Goal: Information Seeking & Learning: Learn about a topic

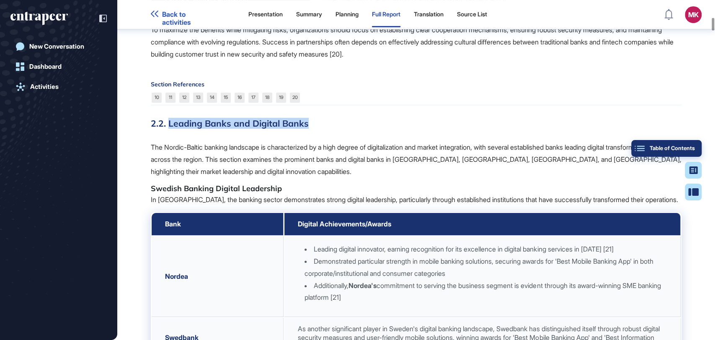
click at [687, 145] on div "Table of Contents" at bounding box center [666, 148] width 57 height 7
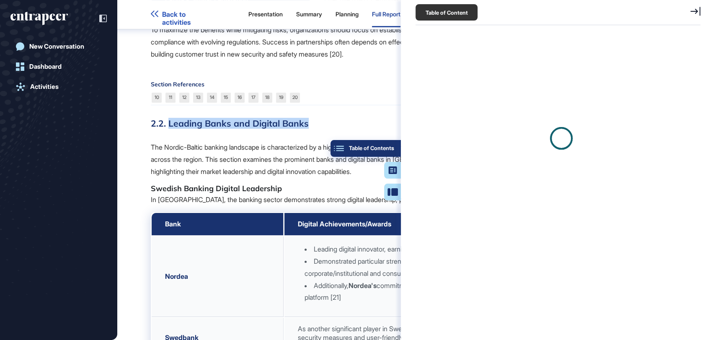
scroll to position [3, 0]
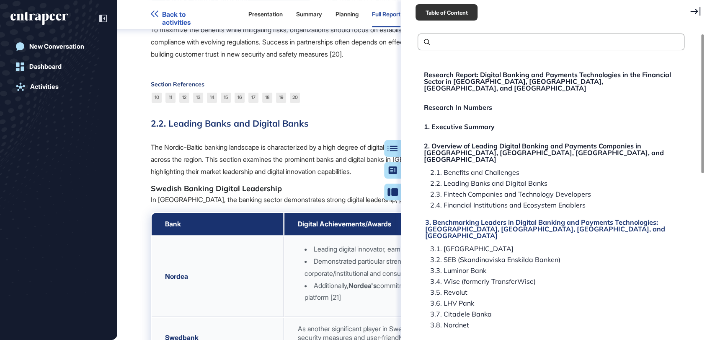
click at [466, 219] on div "3. Benchmarking Leaders in Digital Banking and Payments Technologies: [GEOGRAPH…" at bounding box center [552, 229] width 254 height 20
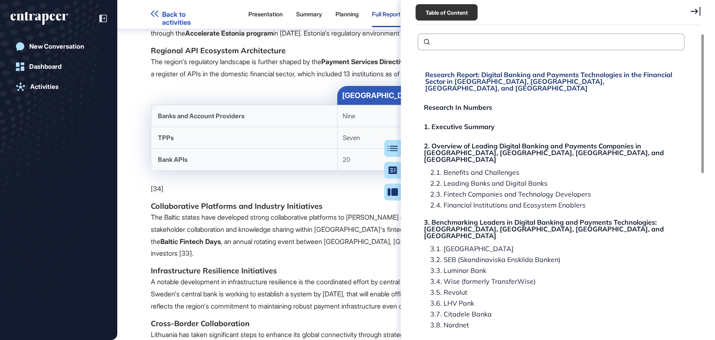
scroll to position [4306, 0]
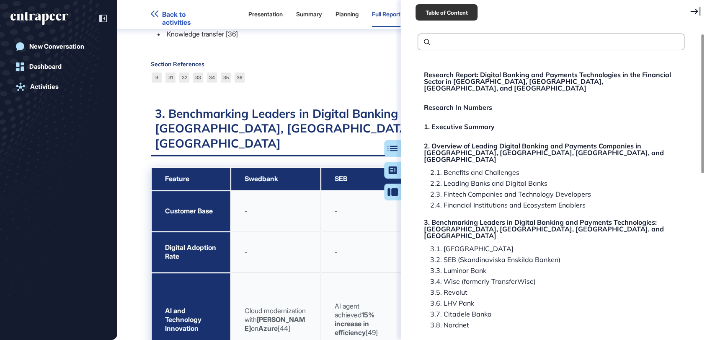
click at [694, 12] on icon at bounding box center [695, 11] width 10 height 9
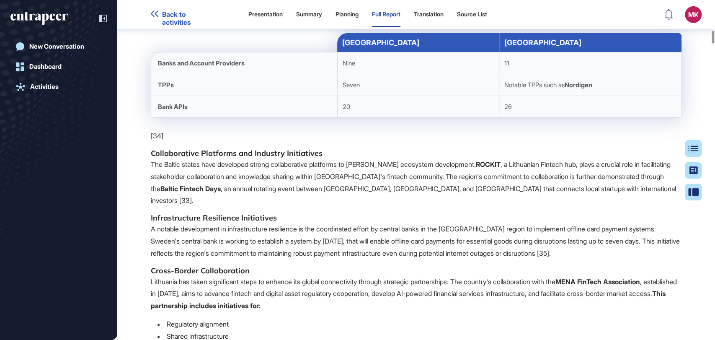
scroll to position [4213, 0]
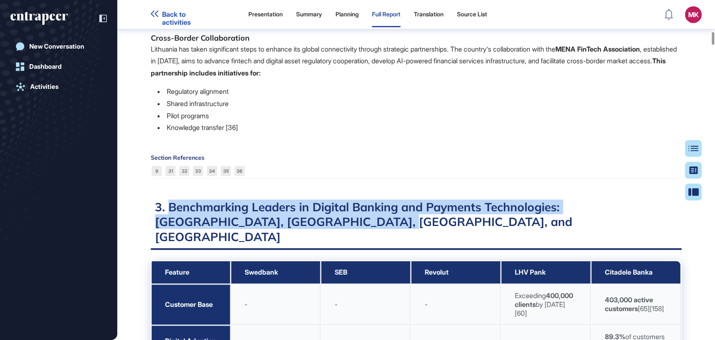
drag, startPoint x: 169, startPoint y: 150, endPoint x: 307, endPoint y: 167, distance: 139.2
click at [307, 199] on h2 "3. Benchmarking Leaders in Digital Banking and Payments Technologies: [GEOGRAPH…" at bounding box center [416, 224] width 530 height 50
copy h2 "Benchmarking Leaders in Digital Banking and Payments Technologies: [GEOGRAPHIC_…"
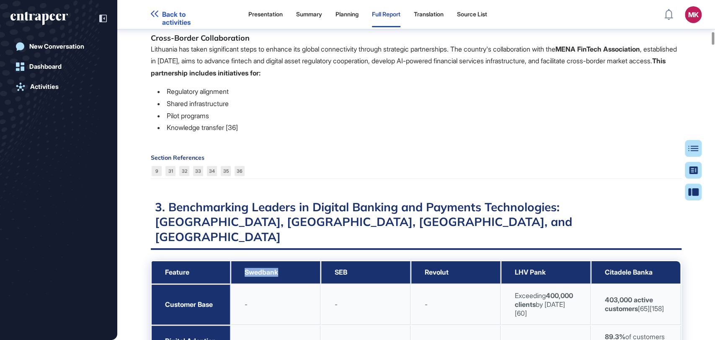
drag, startPoint x: 242, startPoint y: 201, endPoint x: 286, endPoint y: 202, distance: 44.0
copy span "Swedbank"
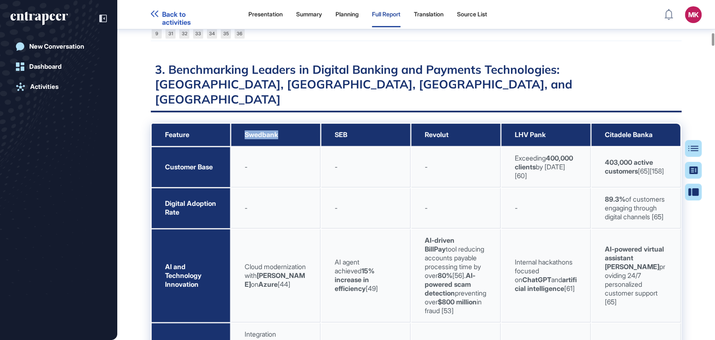
scroll to position [4353, 0]
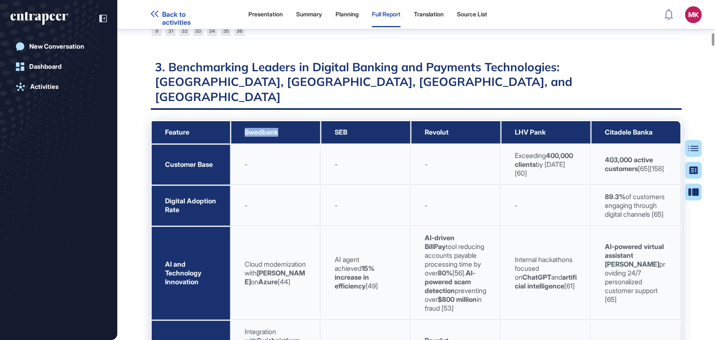
drag, startPoint x: 280, startPoint y: 248, endPoint x: 266, endPoint y: 248, distance: 14.7
copy span "[44]"
drag, startPoint x: 268, startPoint y: 249, endPoint x: 280, endPoint y: 248, distance: 12.6
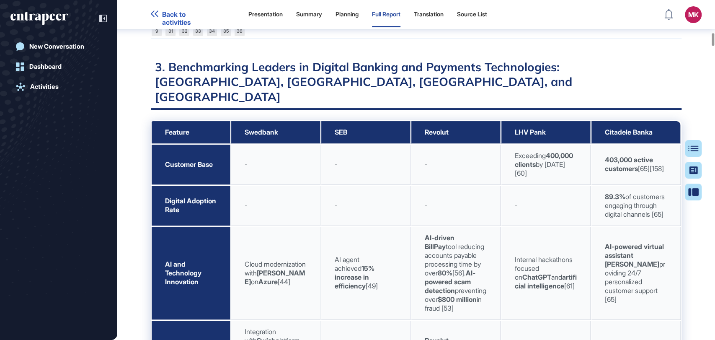
copy span "44]"
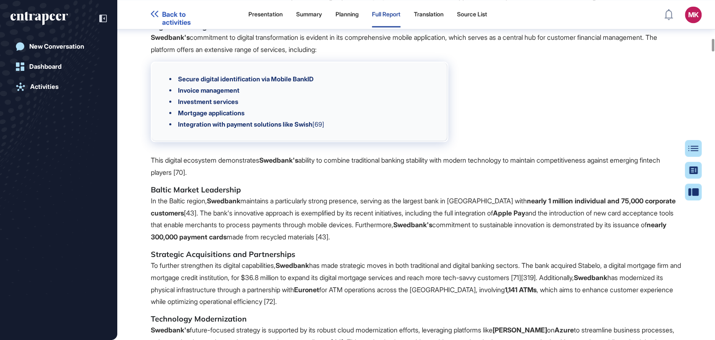
scroll to position [5188, 0]
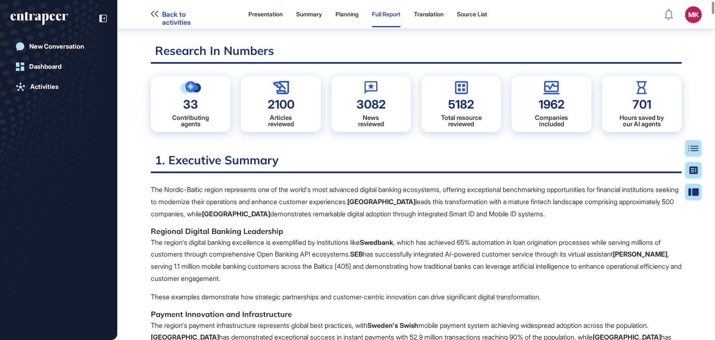
scroll to position [97, 0]
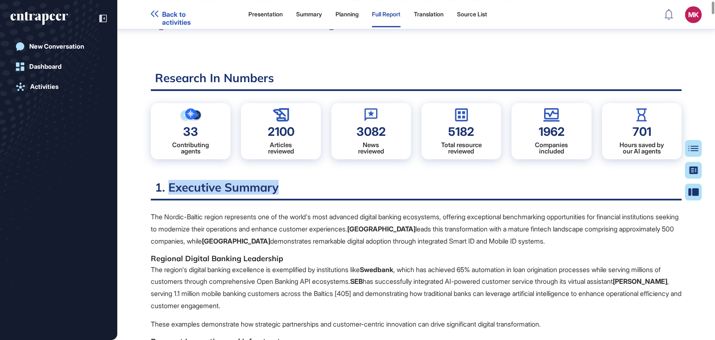
drag, startPoint x: 178, startPoint y: 168, endPoint x: 296, endPoint y: 167, distance: 118.1
click at [296, 180] on h2 "1. Executive Summary" at bounding box center [416, 190] width 530 height 21
copy h2 "Executive Summary"
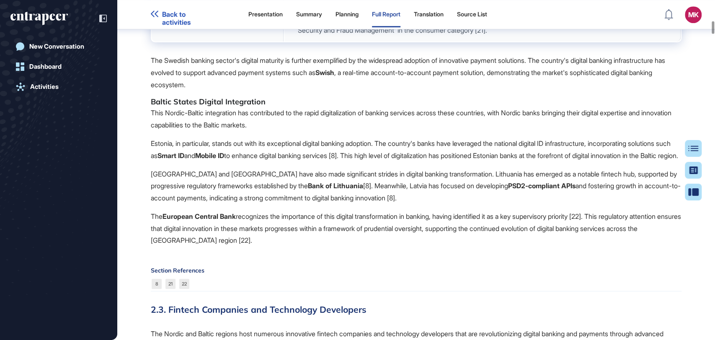
scroll to position [3213, 0]
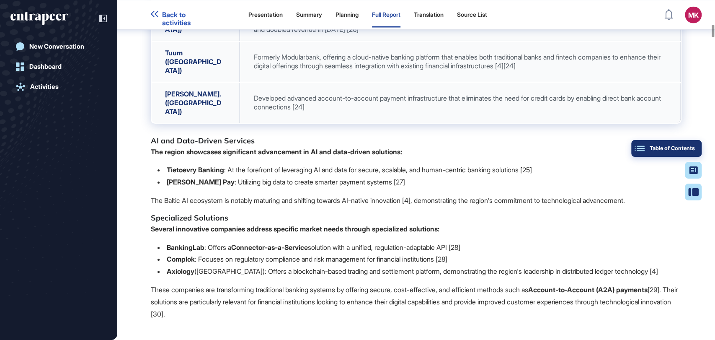
click at [692, 183] on button "Table of Contents" at bounding box center [692, 191] width 17 height 17
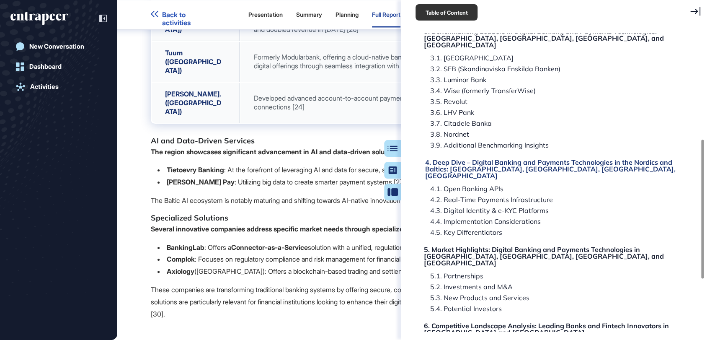
scroll to position [186, 0]
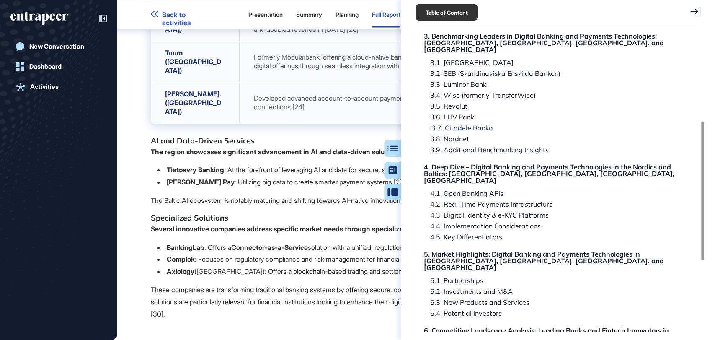
click at [448, 135] on div "3.7. Citadele Banka" at bounding box center [446, 138] width 45 height 7
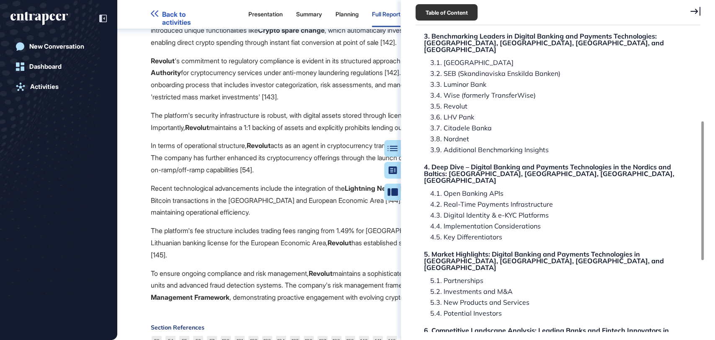
scroll to position [13696, 0]
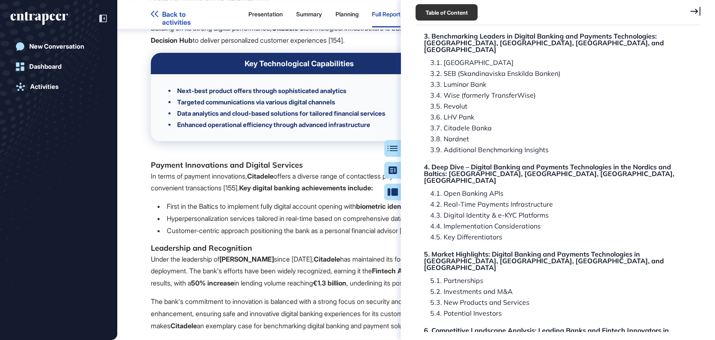
click at [694, 14] on icon at bounding box center [695, 11] width 10 height 9
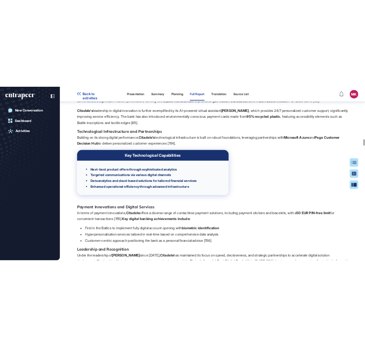
scroll to position [13603, 0]
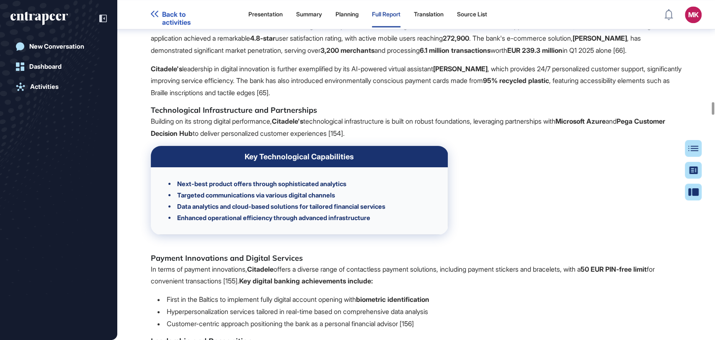
drag, startPoint x: 234, startPoint y: 150, endPoint x: 184, endPoint y: 152, distance: 50.3
drag, startPoint x: 245, startPoint y: 149, endPoint x: 171, endPoint y: 153, distance: 74.6
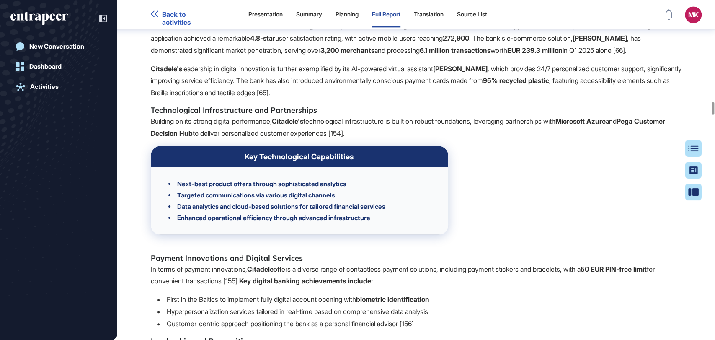
copy h3 "Citadele Banka"
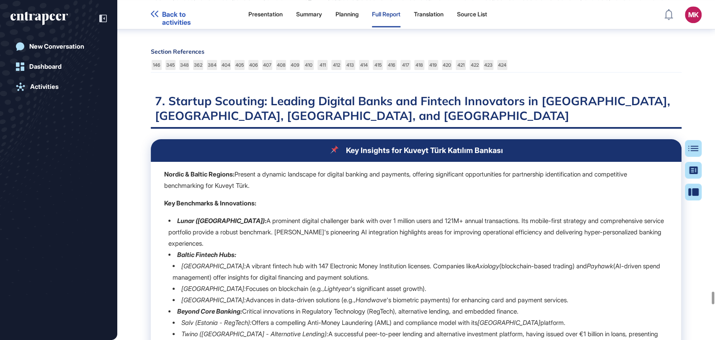
scroll to position [39434, 0]
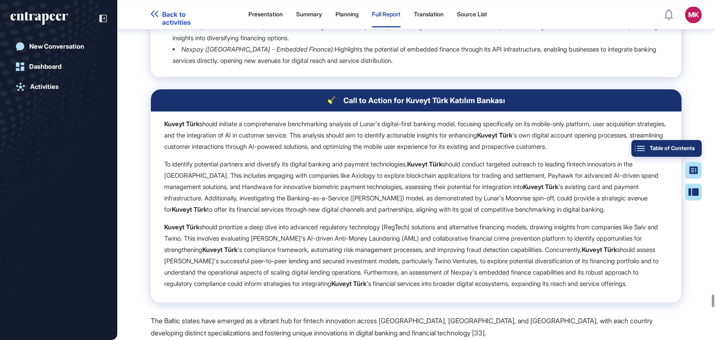
click at [689, 147] on div "Table of Contents" at bounding box center [666, 148] width 57 height 7
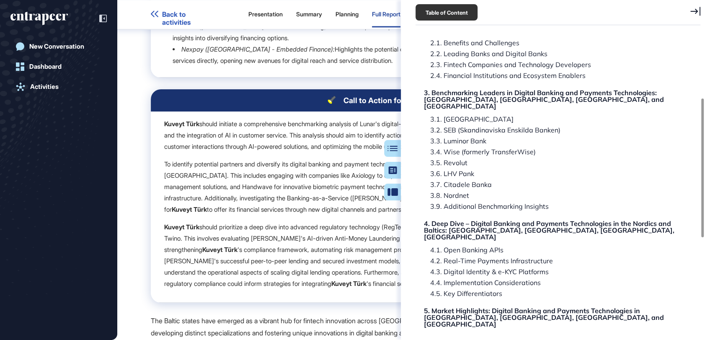
scroll to position [139, 0]
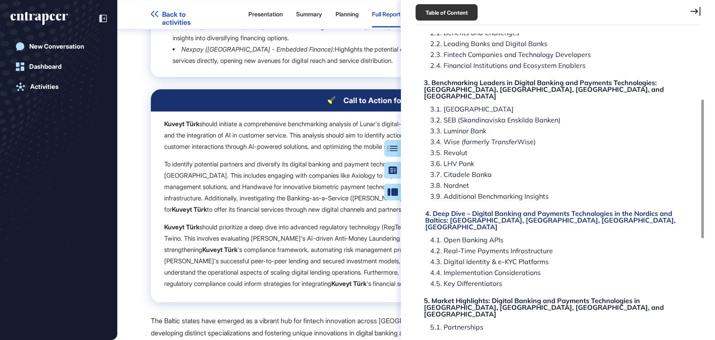
click at [479, 210] on div "4. Deep Dive – Digital Banking and Payments Technologies in the Nordics and Bal…" at bounding box center [552, 220] width 254 height 20
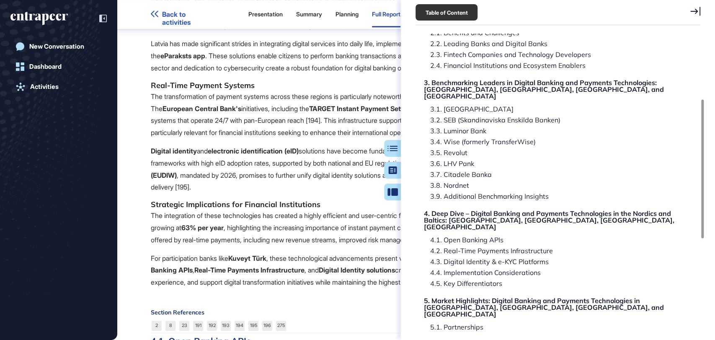
scroll to position [17194, 0]
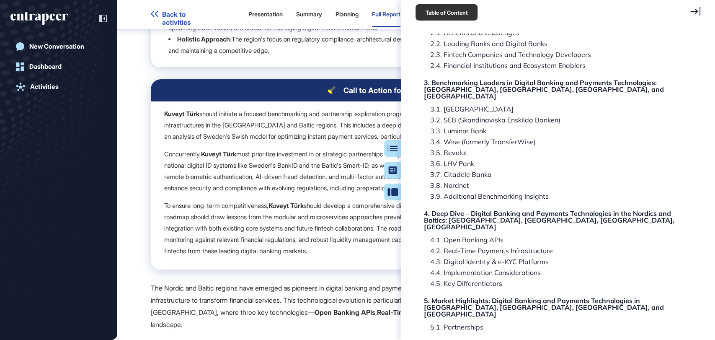
click at [694, 8] on icon at bounding box center [695, 11] width 10 height 9
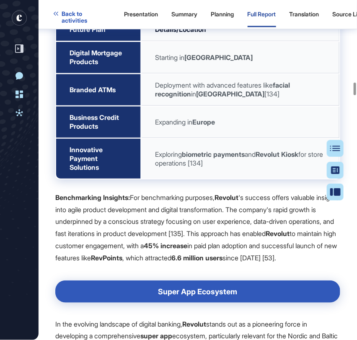
scroll to position [15938, 0]
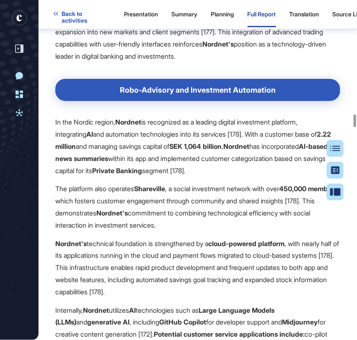
scroll to position [23008, 0]
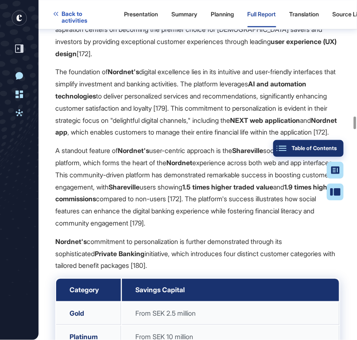
click at [331, 148] on div "Table of Contents" at bounding box center [308, 148] width 57 height 7
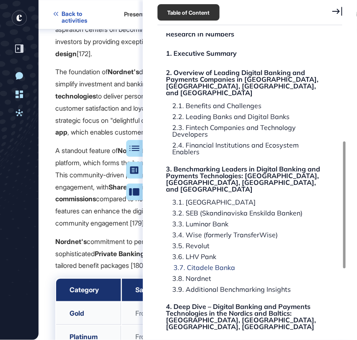
scroll to position [279, 0]
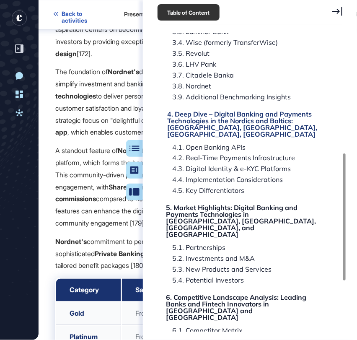
click at [195, 111] on div "4. Deep Dive – Digital Banking and Payments Technologies in the Nordics and Bal…" at bounding box center [244, 124] width 154 height 27
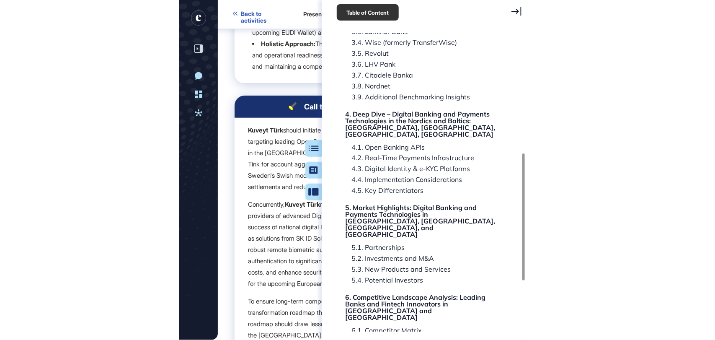
scroll to position [25621, 0]
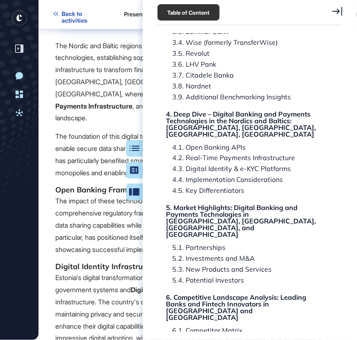
click at [332, 10] on icon at bounding box center [337, 11] width 10 height 9
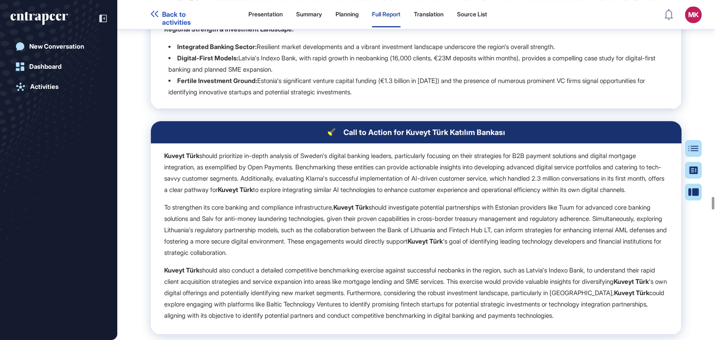
scroll to position [26365, 0]
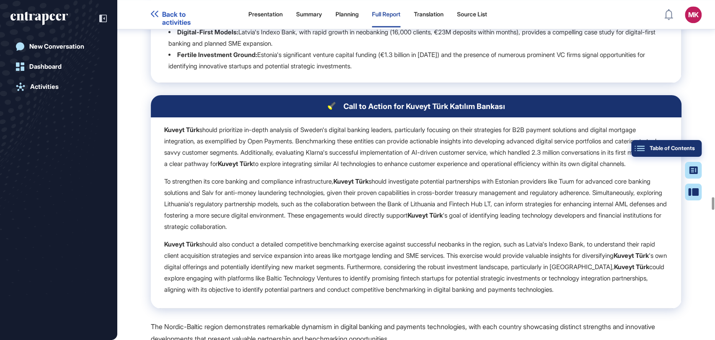
click at [694, 183] on button "Table of Contents" at bounding box center [692, 191] width 17 height 17
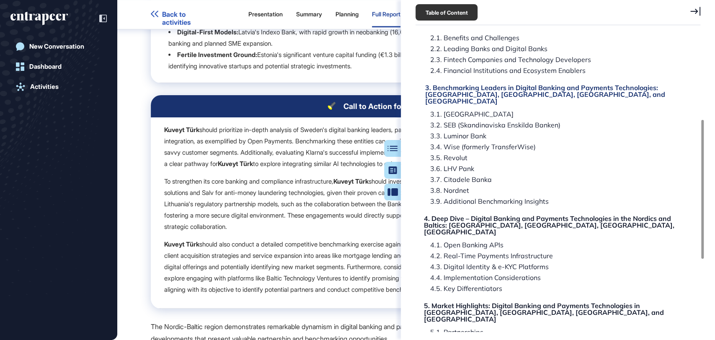
scroll to position [232, 0]
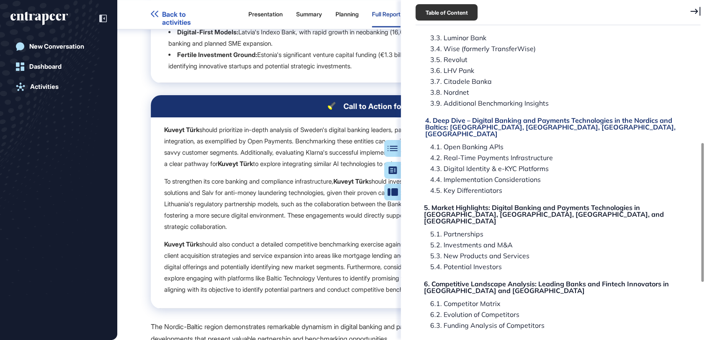
click at [468, 117] on div "4. Deep Dive – Digital Banking and Payments Technologies in the Nordics and Bal…" at bounding box center [552, 127] width 254 height 20
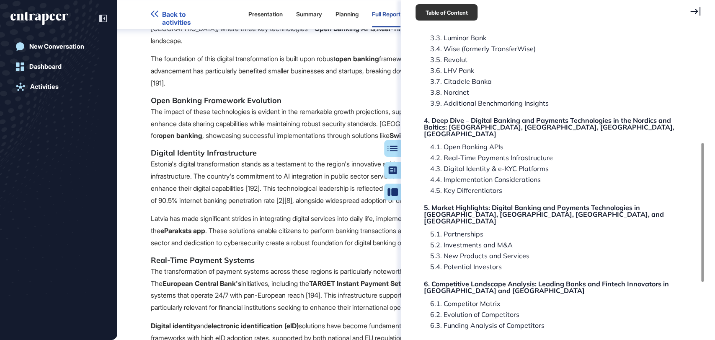
scroll to position [17194, 0]
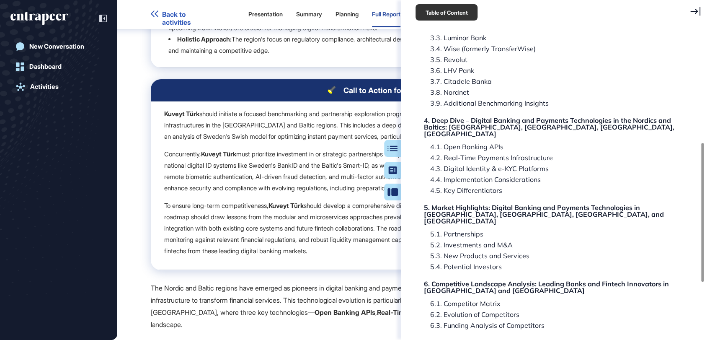
click at [692, 12] on icon at bounding box center [695, 11] width 10 height 9
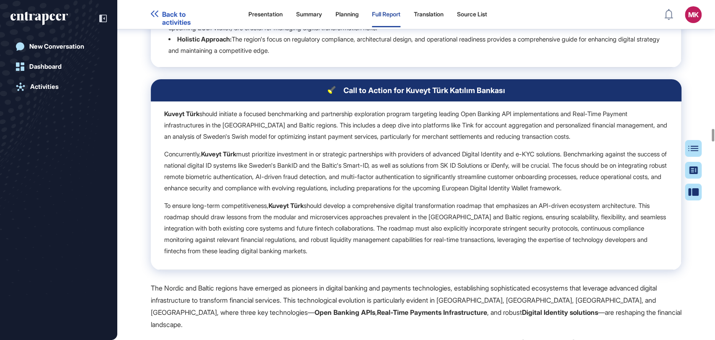
drag, startPoint x: 154, startPoint y: 59, endPoint x: 416, endPoint y: 68, distance: 261.8
copy h2 "4. Deep Dive – Digital Banking and Payments Technologies in the Nordics and Bal…"
click at [696, 183] on button "Table of Contents" at bounding box center [692, 191] width 17 height 17
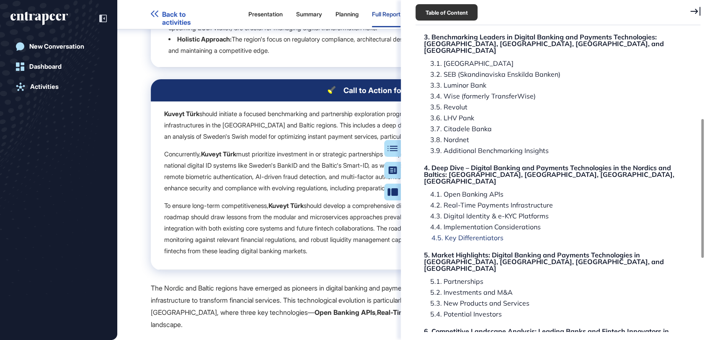
scroll to position [186, 0]
click at [457, 233] on div "4.4. Implementation Considerations" at bounding box center [463, 236] width 78 height 7
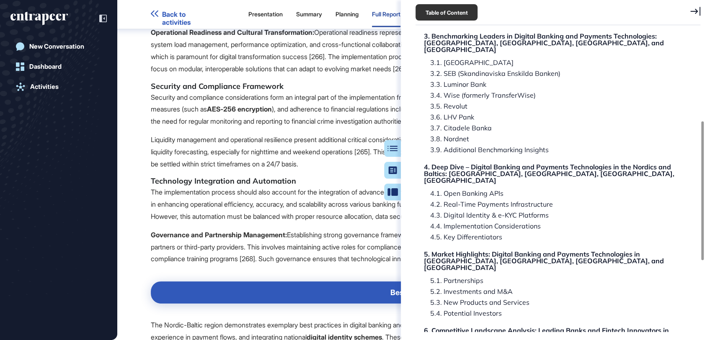
scroll to position [22999, 0]
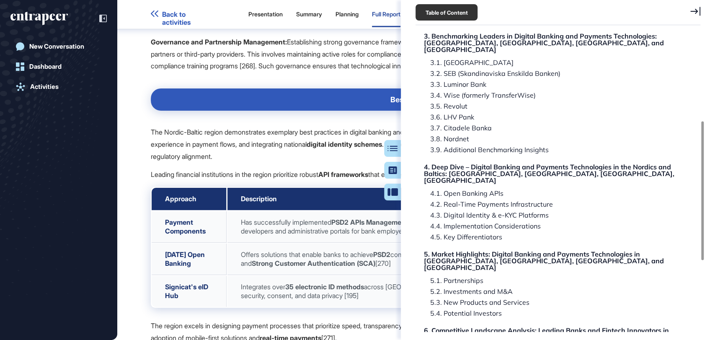
click at [697, 13] on icon at bounding box center [695, 11] width 10 height 9
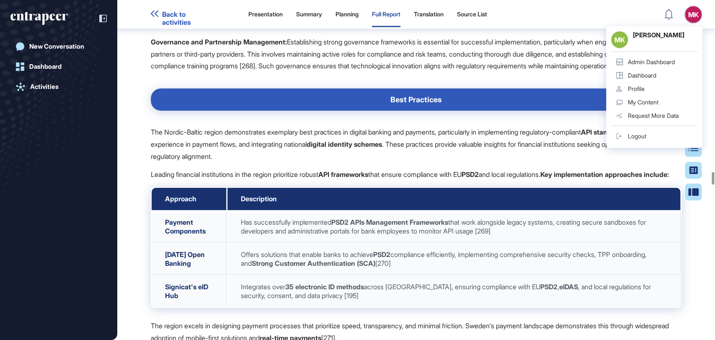
drag, startPoint x: 301, startPoint y: 61, endPoint x: 167, endPoint y: 61, distance: 134.0
copy h3 "Implementation Considerations"
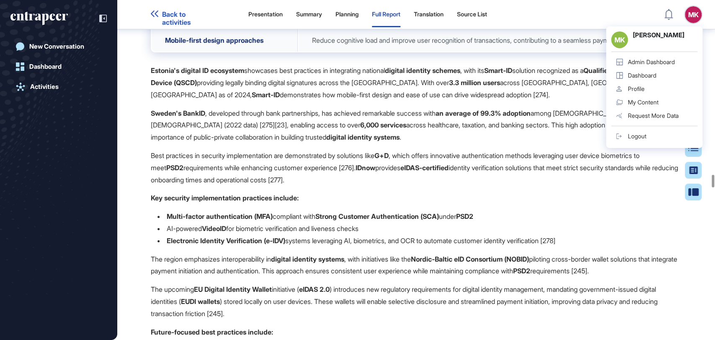
scroll to position [23433, 0]
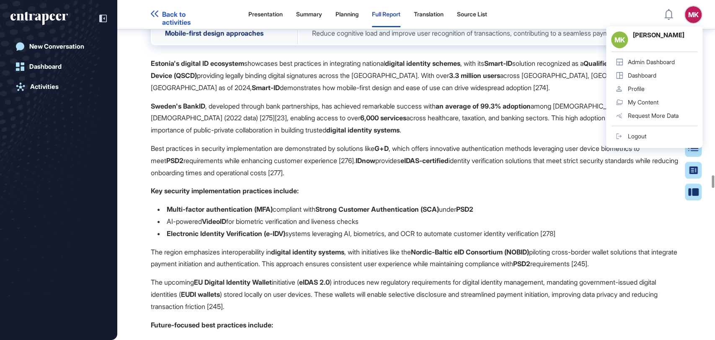
drag, startPoint x: 388, startPoint y: 170, endPoint x: 458, endPoint y: 169, distance: 69.1
copy div "Best Practices"
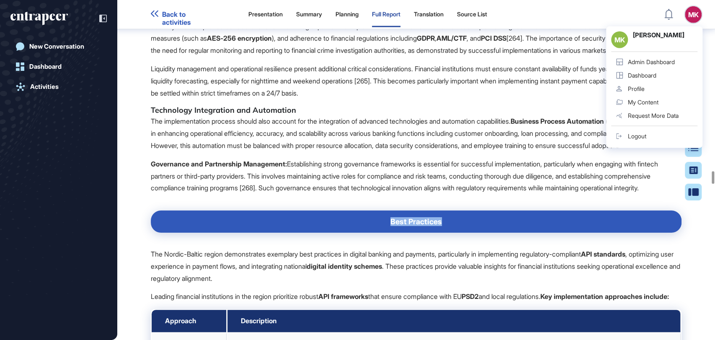
scroll to position [22875, 0]
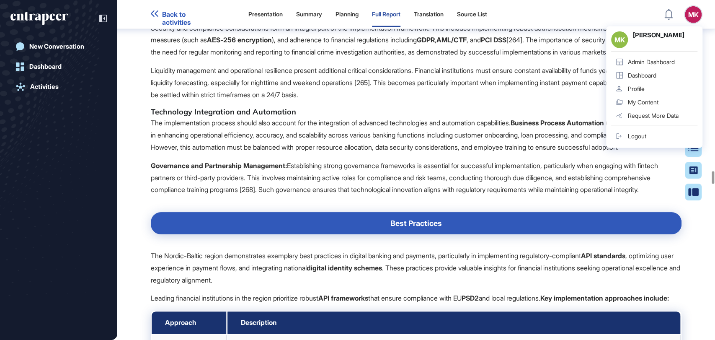
drag, startPoint x: 286, startPoint y: 183, endPoint x: 168, endPoint y: 185, distance: 117.2
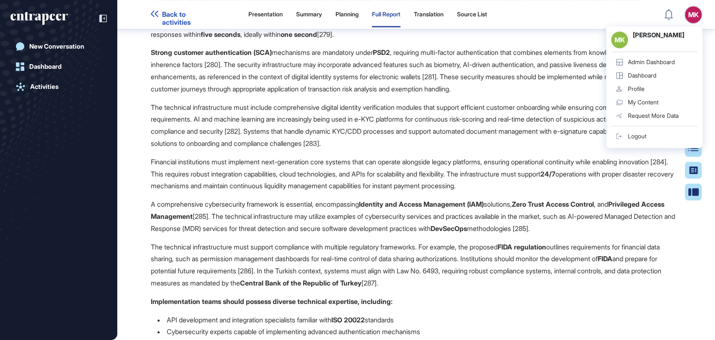
scroll to position [26079, 0]
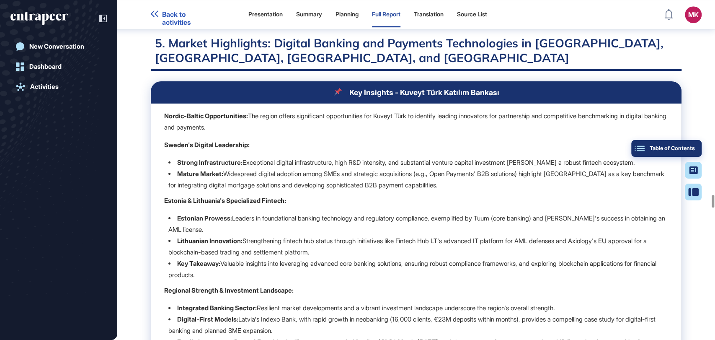
click at [687, 145] on div "Table of Contents" at bounding box center [666, 148] width 57 height 7
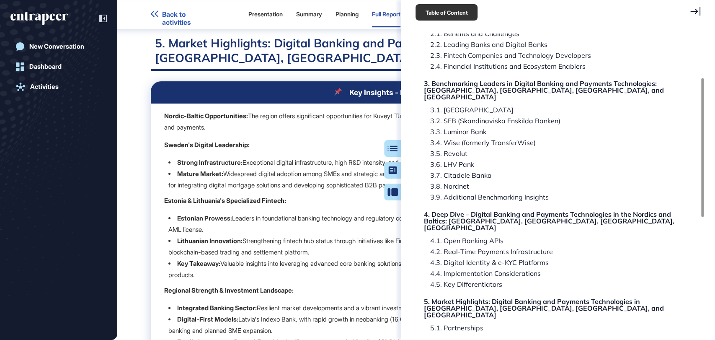
scroll to position [139, 0]
click at [481, 297] on div "4.5. Key Differentiators" at bounding box center [551, 307] width 254 height 20
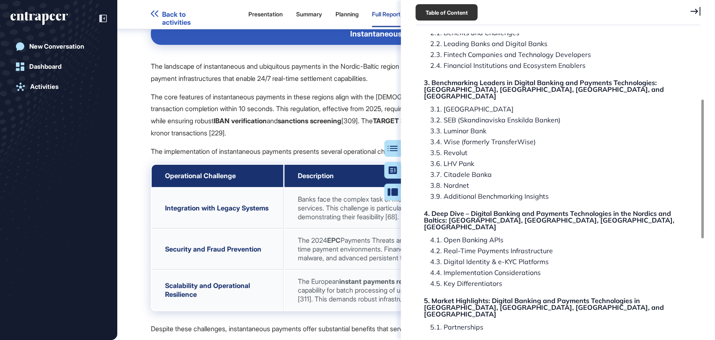
scroll to position [24850, 0]
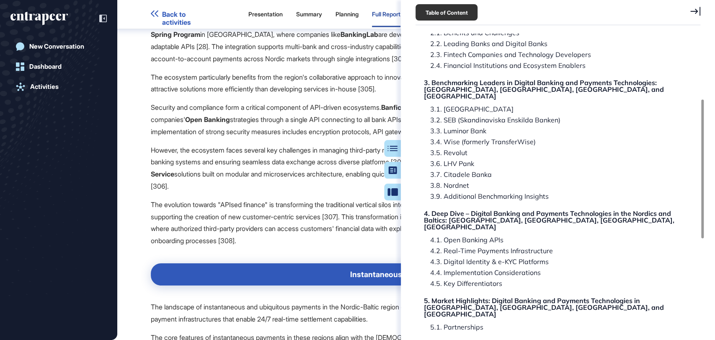
click at [693, 10] on icon at bounding box center [695, 11] width 10 height 9
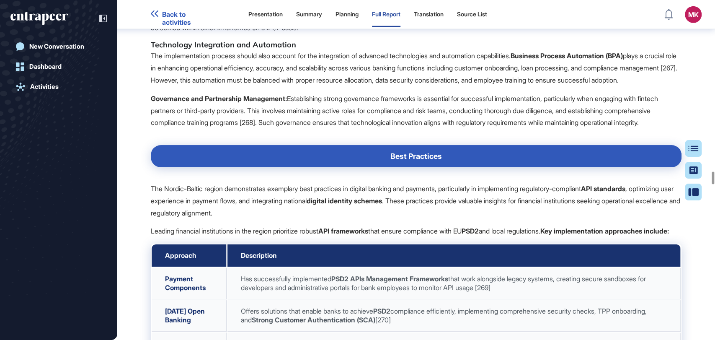
scroll to position [22710, 0]
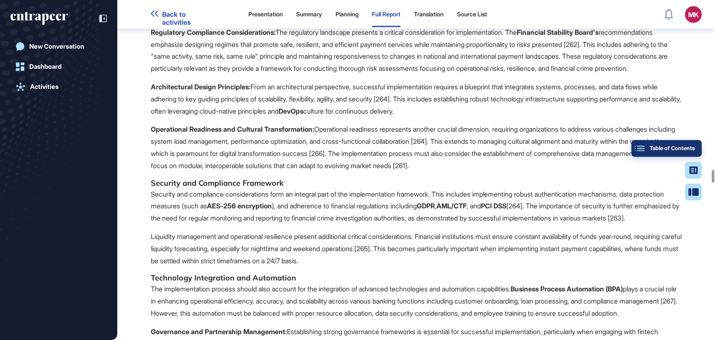
click at [689, 151] on div "Table of Contents" at bounding box center [666, 148] width 57 height 7
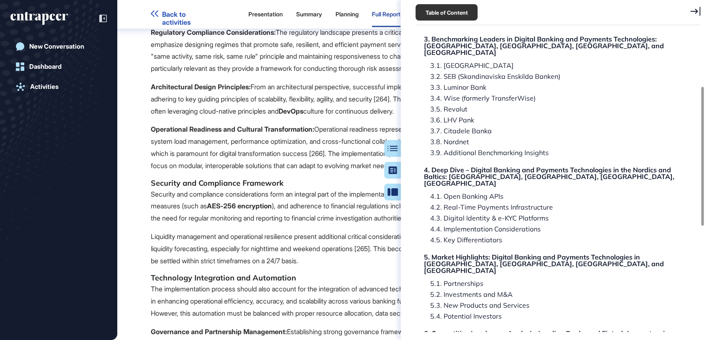
scroll to position [186, 0]
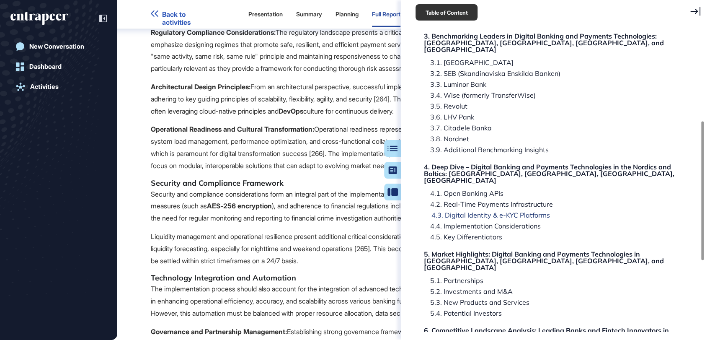
click at [507, 222] on div "4.3. Digital Identity & e-KYC Platforms" at bounding box center [482, 225] width 117 height 7
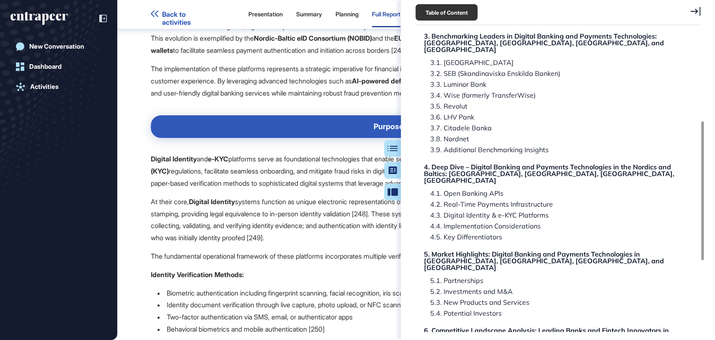
scroll to position [21307, 0]
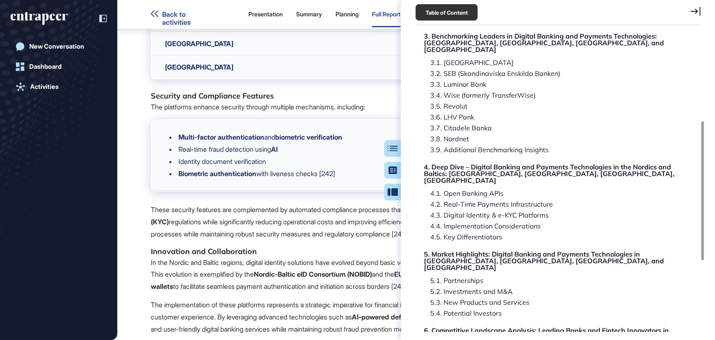
click at [693, 9] on icon at bounding box center [695, 11] width 10 height 9
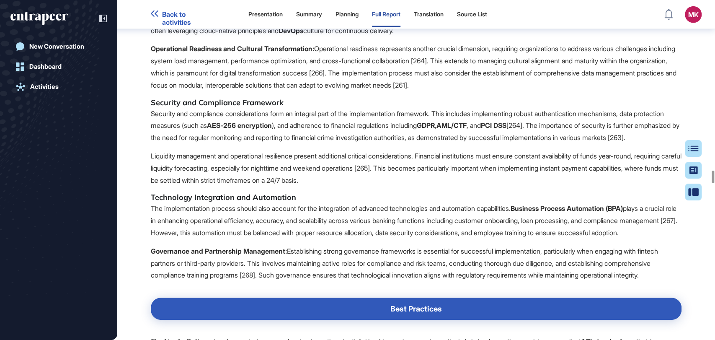
scroll to position [22796, 0]
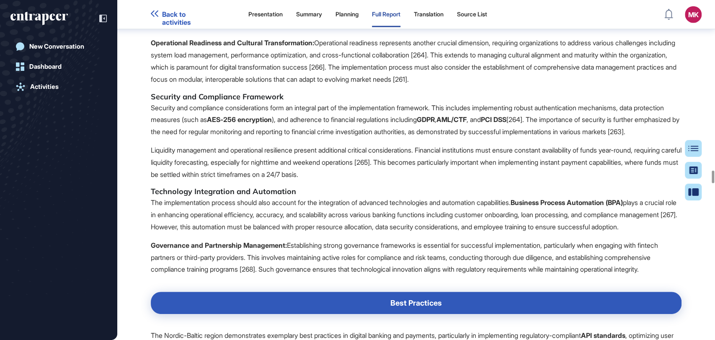
click at [695, 183] on button "Table of Contents" at bounding box center [692, 191] width 17 height 17
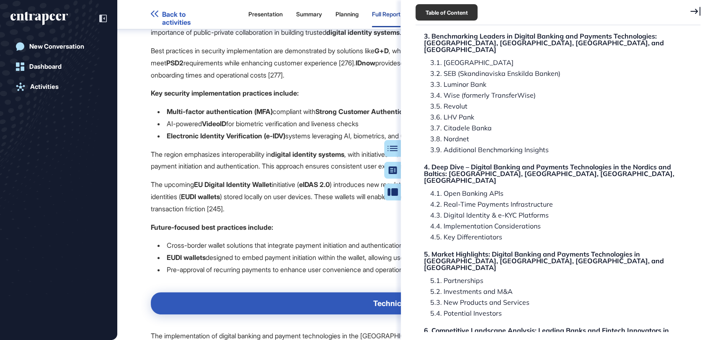
scroll to position [23726, 0]
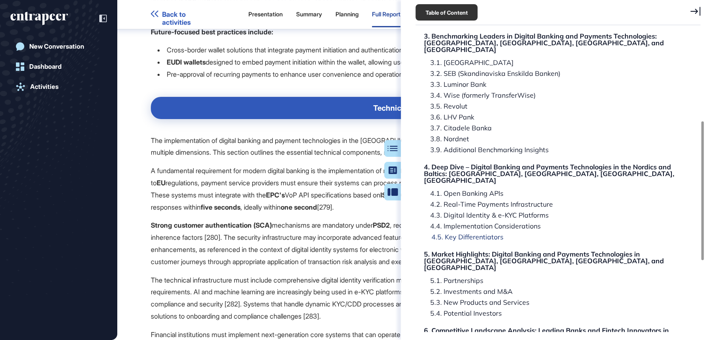
click at [473, 250] on div "4.5. Key Differentiators" at bounding box center [551, 260] width 254 height 20
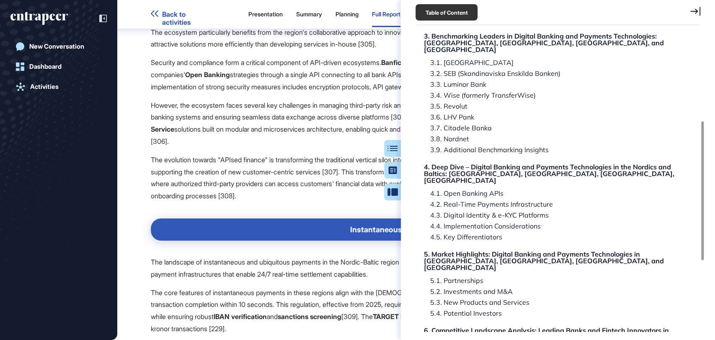
scroll to position [24896, 0]
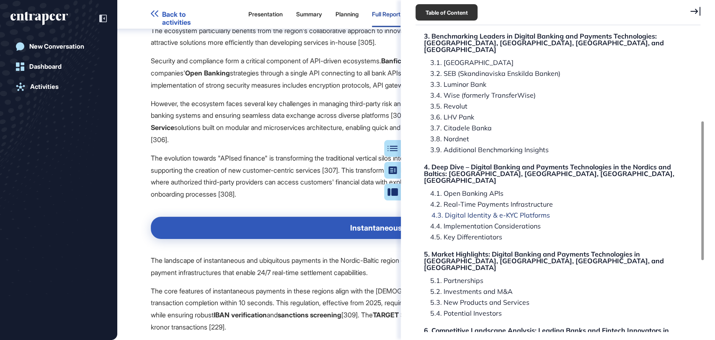
click at [492, 222] on div "4.3. Digital Identity & e-KYC Platforms" at bounding box center [482, 225] width 117 height 7
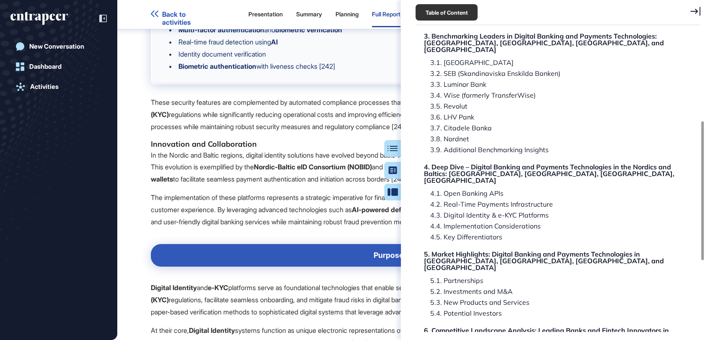
scroll to position [21307, 0]
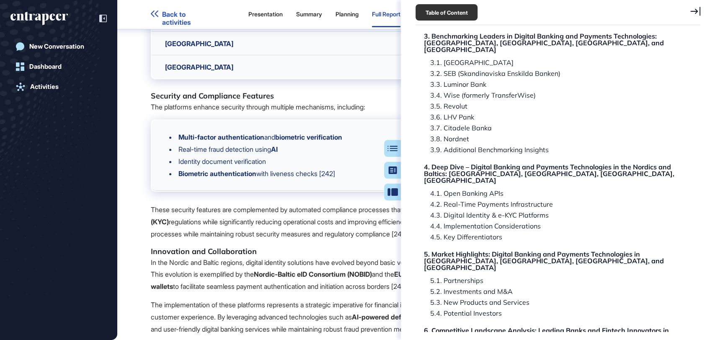
drag, startPoint x: 319, startPoint y: 59, endPoint x: 170, endPoint y: 61, distance: 149.5
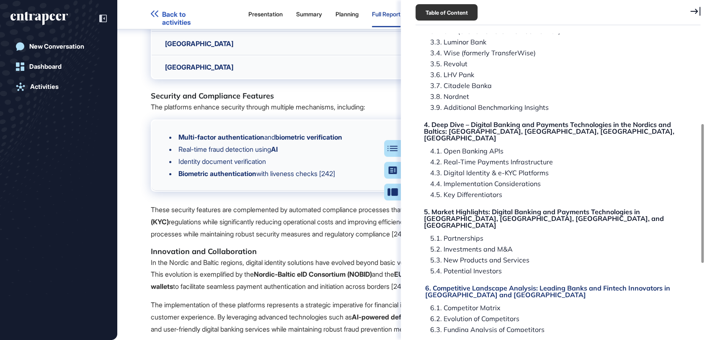
scroll to position [232, 0]
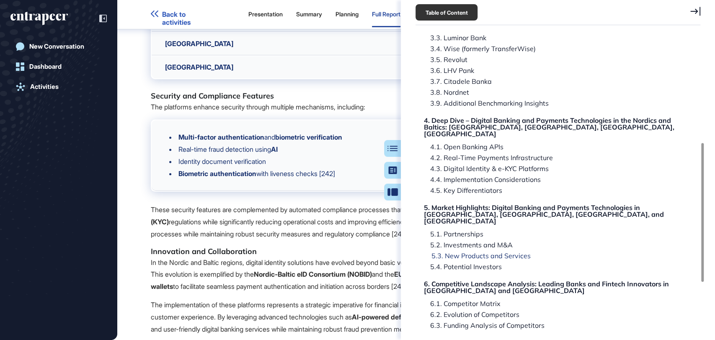
click at [460, 263] on div "5.3. New Products and Services" at bounding box center [463, 266] width 78 height 7
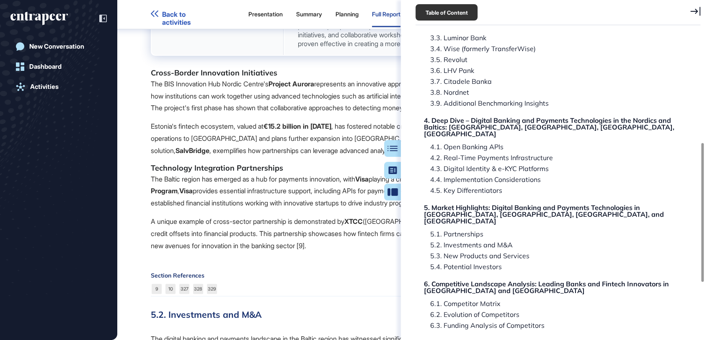
scroll to position [28778, 0]
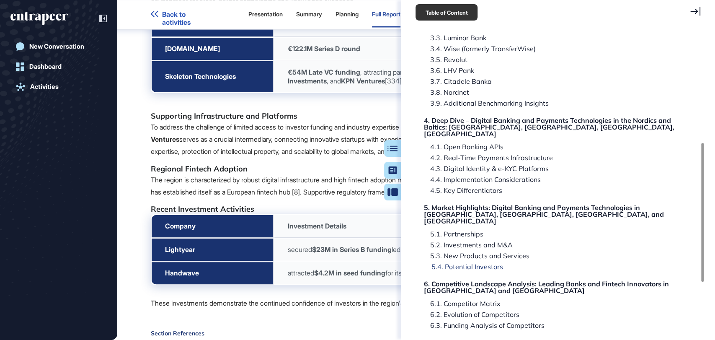
click at [477, 280] on div "5.4. Potential Investors" at bounding box center [551, 286] width 254 height 13
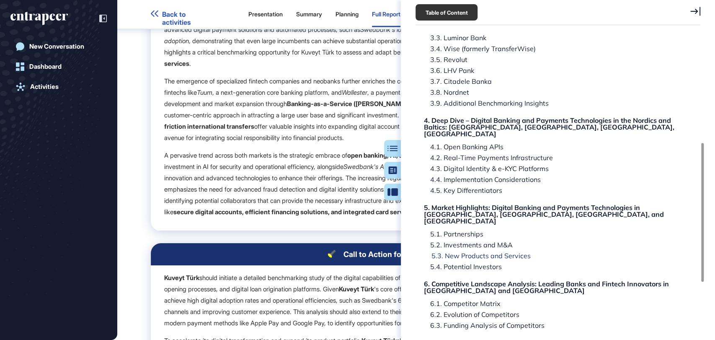
click at [475, 263] on div "5.3. New Products and Services" at bounding box center [463, 266] width 78 height 7
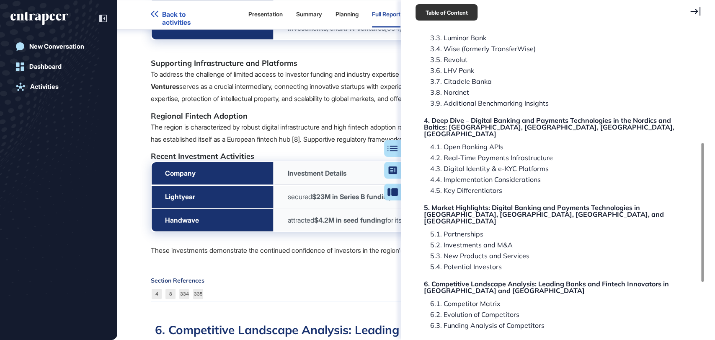
scroll to position [28768, 0]
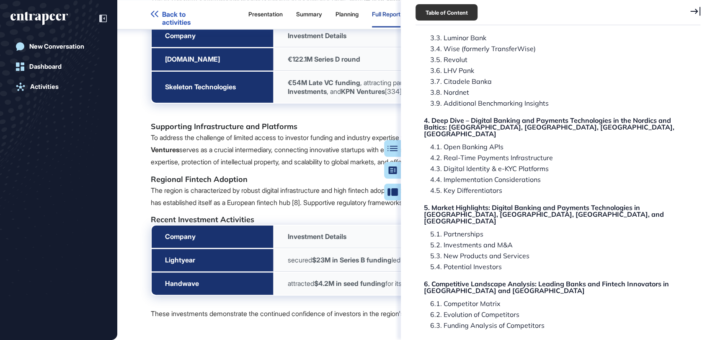
drag, startPoint x: 277, startPoint y: 72, endPoint x: 167, endPoint y: 75, distance: 109.7
click at [693, 9] on icon at bounding box center [695, 11] width 10 height 9
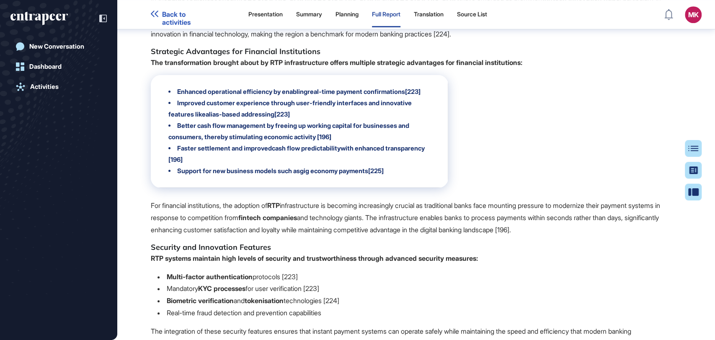
scroll to position [30594, 0]
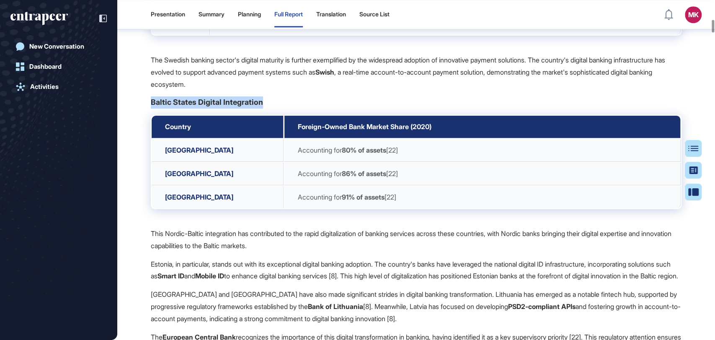
scroll to position [3212, 0]
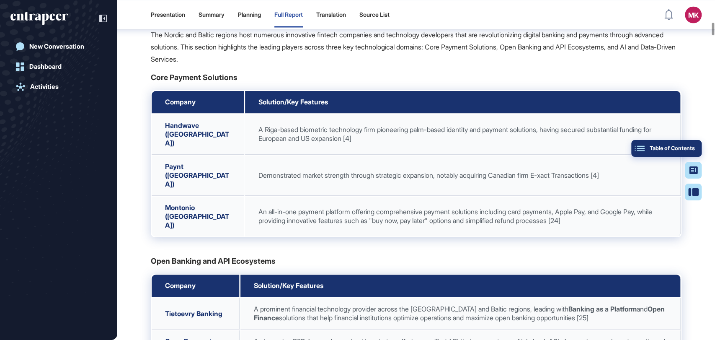
click at [687, 145] on div "Table of Contents" at bounding box center [666, 148] width 57 height 7
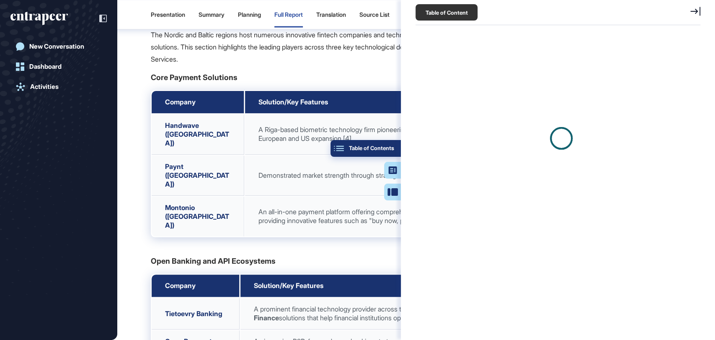
scroll to position [3, 0]
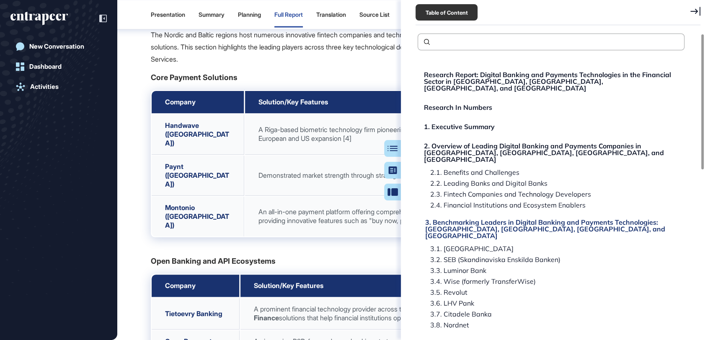
click at [465, 219] on div "3. Benchmarking Leaders in Digital Banking and Payments Technologies: [GEOGRAPH…" at bounding box center [552, 229] width 254 height 20
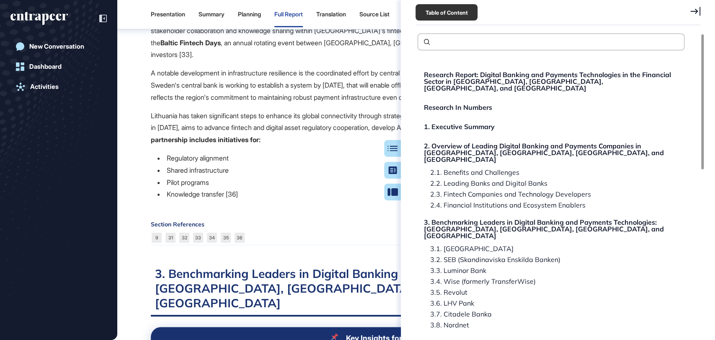
scroll to position [4568, 0]
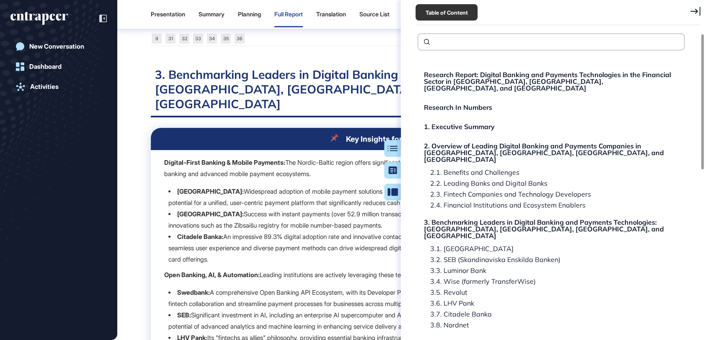
click at [692, 11] on icon at bounding box center [695, 11] width 10 height 9
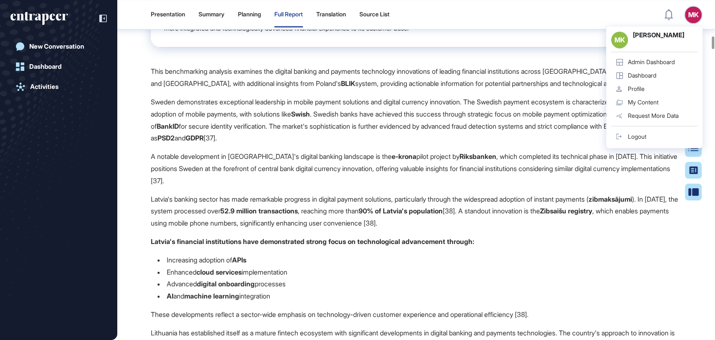
scroll to position [5219, 0]
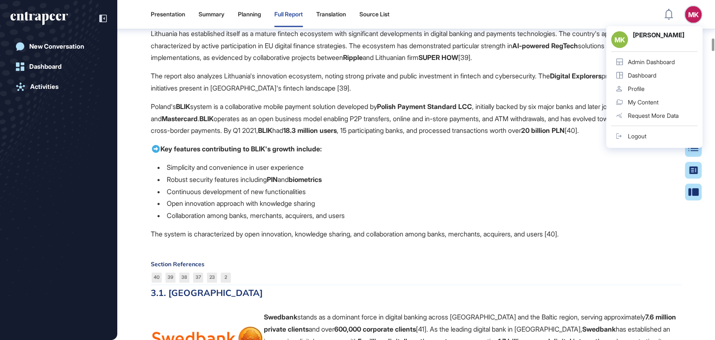
scroll to position [5498, 0]
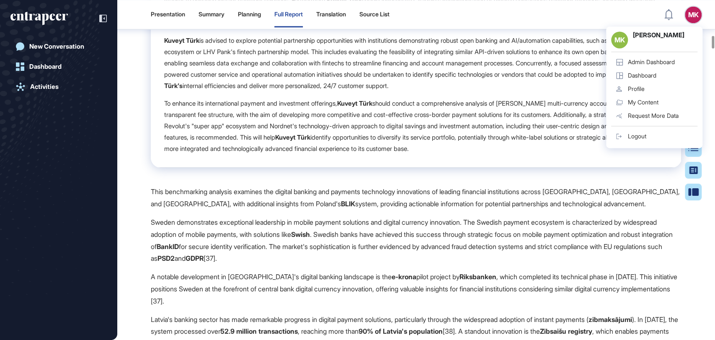
scroll to position [5190, 0]
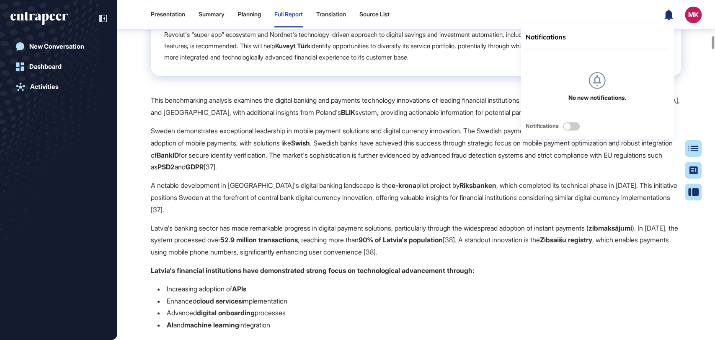
click at [644, 8] on header "Presentation Summary Planning Full Report Translation Source List Notifications…" at bounding box center [357, 14] width 715 height 25
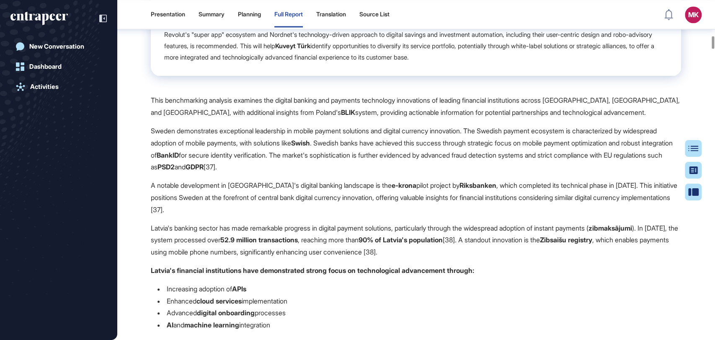
drag, startPoint x: 179, startPoint y: 88, endPoint x: 191, endPoint y: 108, distance: 23.3
drag, startPoint x: 151, startPoint y: 124, endPoint x: 182, endPoint y: 124, distance: 31.0
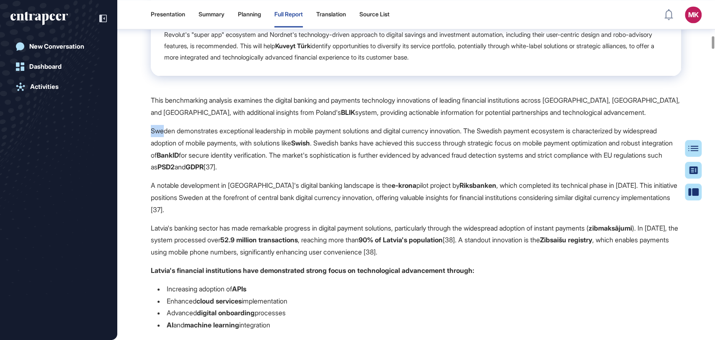
drag, startPoint x: 147, startPoint y: 120, endPoint x: 256, endPoint y: 116, distance: 108.9
copy p "Sweden demonstrates exceptiona"
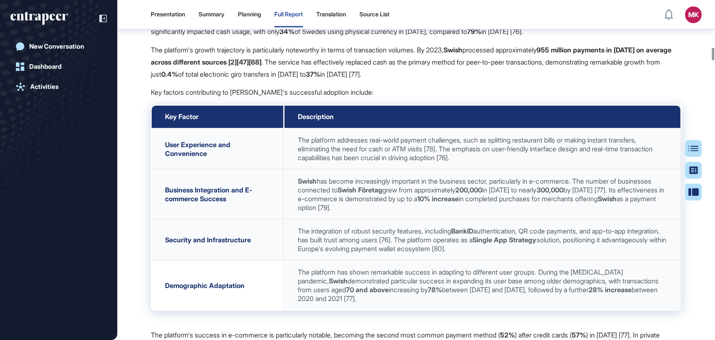
scroll to position [6864, 0]
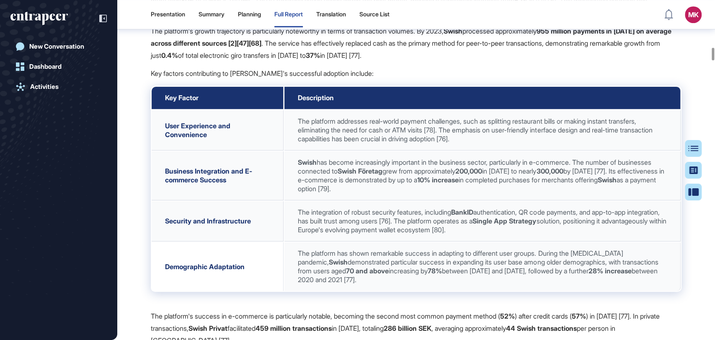
click at [392, 61] on p "The platform's growth trajectory is particularly noteworthy in terms of transac…" at bounding box center [416, 43] width 530 height 36
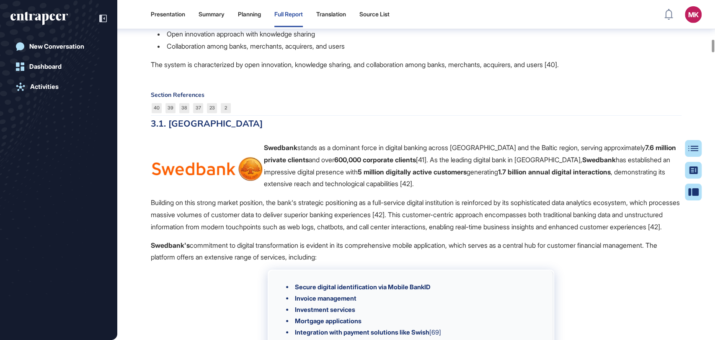
scroll to position [5454, 0]
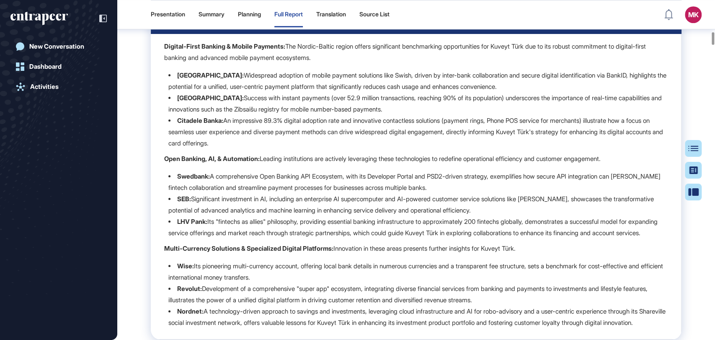
scroll to position [4601, 0]
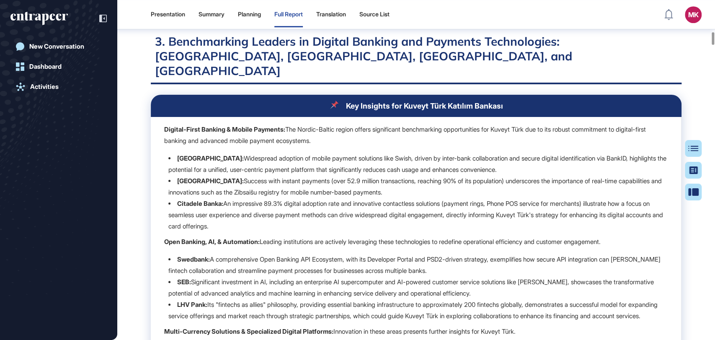
drag, startPoint x: 710, startPoint y: 7, endPoint x: 710, endPoint y: -25, distance: 31.8
click at [710, 0] on html "Presentation Summary Planning Full Report Translation Source List MK Admin Dash…" at bounding box center [357, 203] width 715 height 406
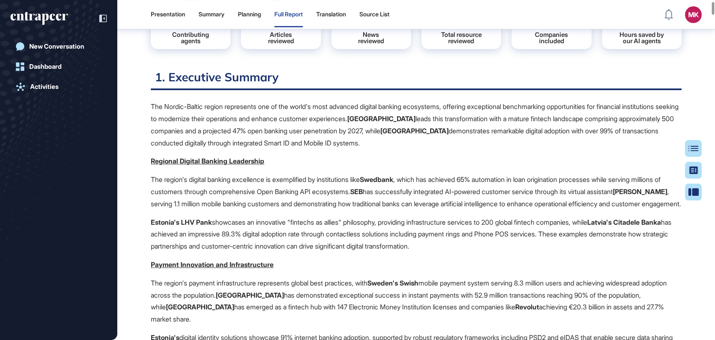
scroll to position [190, 0]
click at [515, 207] on div "The Nordic-Baltic region represents one of the world's most advanced digital ba…" at bounding box center [416, 336] width 530 height 473
click at [306, 154] on div "The Nordic-Baltic region represents one of the world's most advanced digital ba…" at bounding box center [416, 336] width 530 height 473
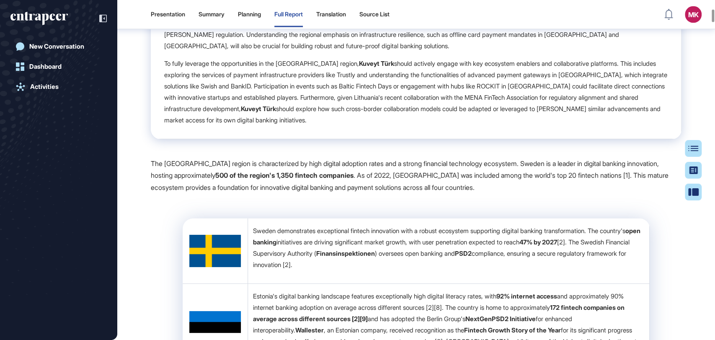
scroll to position [9930, 0]
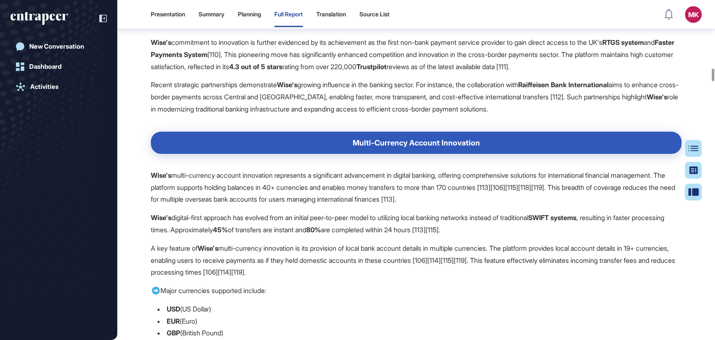
click at [281, 72] on p "Wise's commitment to innovation is further evidenced by its achievement as the …" at bounding box center [416, 54] width 530 height 36
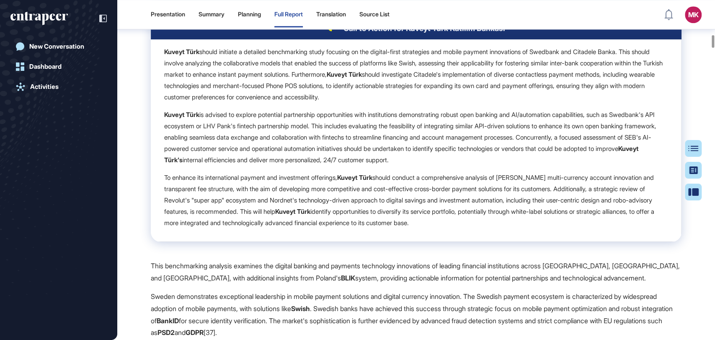
scroll to position [9975, 0]
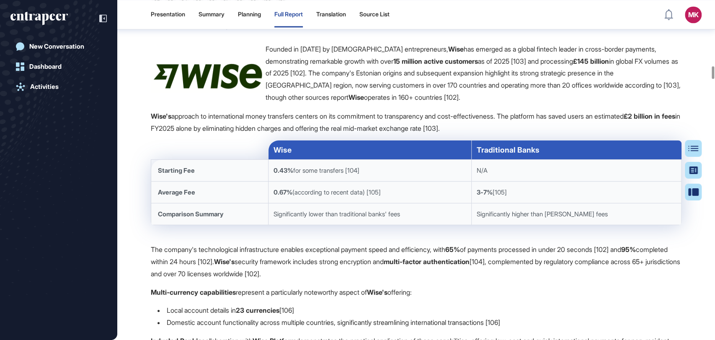
scroll to position [9652, 0]
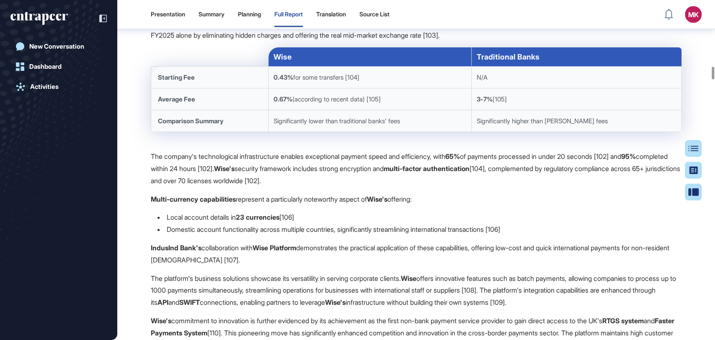
drag, startPoint x: 144, startPoint y: 226, endPoint x: 254, endPoint y: 241, distance: 110.7
copy p "The company's technological infrastructure enables exceptional payment speed an…"
click at [691, 147] on div "Table of Contents" at bounding box center [666, 148] width 57 height 7
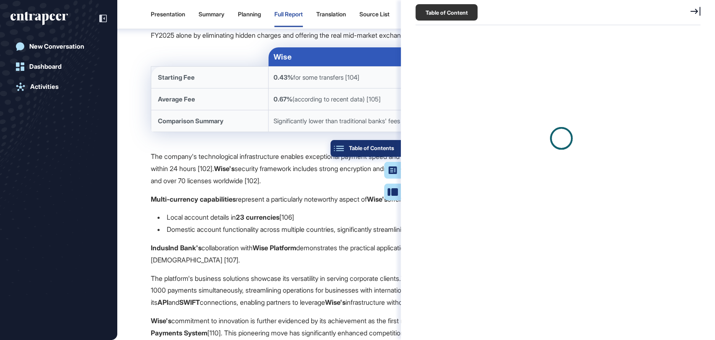
scroll to position [3, 0]
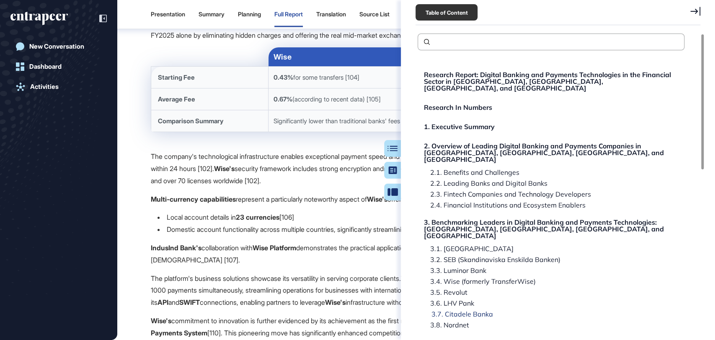
click at [452, 321] on div "3.7. Citadele Banka" at bounding box center [446, 324] width 45 height 7
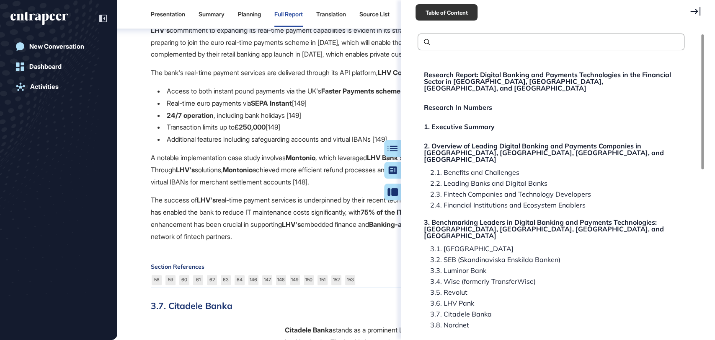
scroll to position [14414, 0]
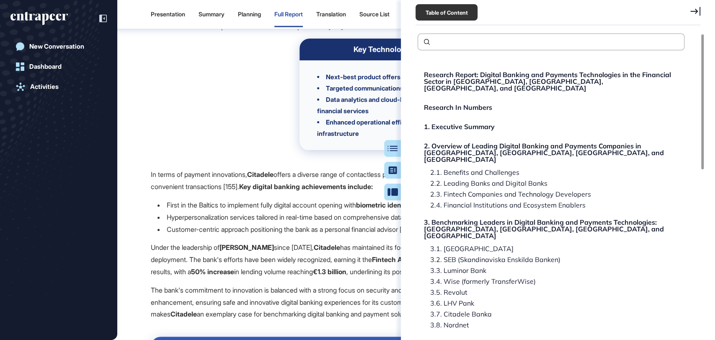
click at [696, 10] on icon at bounding box center [695, 11] width 10 height 9
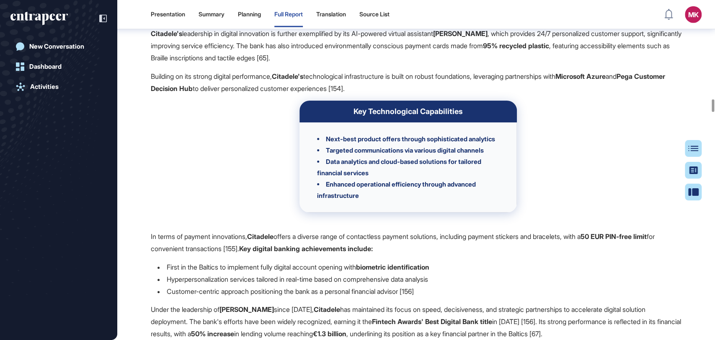
scroll to position [14228, 0]
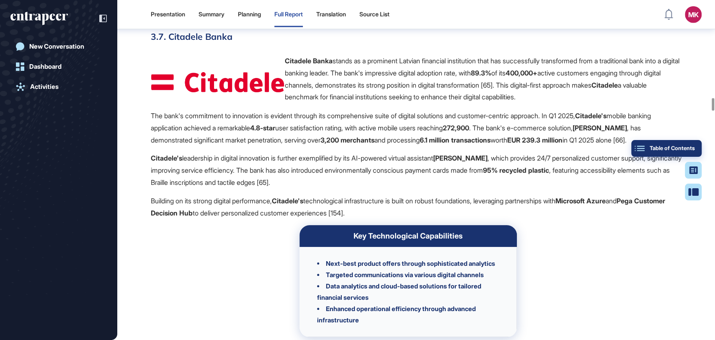
click at [695, 183] on button "Table of Contents" at bounding box center [692, 191] width 17 height 17
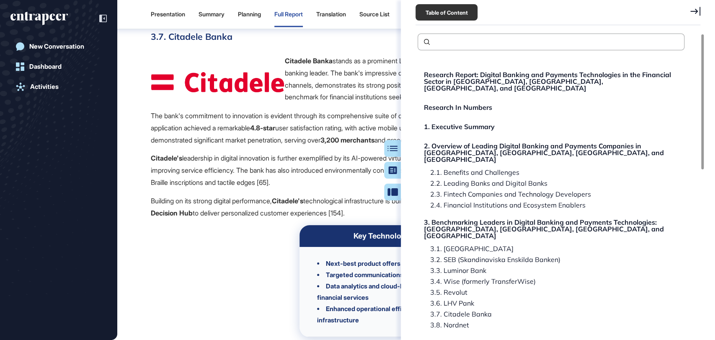
scroll to position [186, 0]
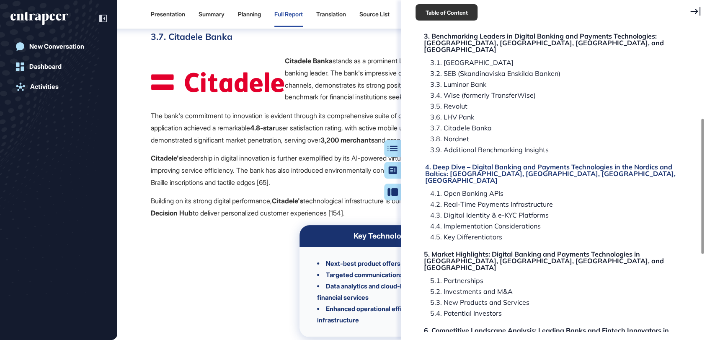
click at [482, 163] on div "4. Deep Dive – Digital Banking and Payments Technologies in the Nordics and Bal…" at bounding box center [552, 173] width 254 height 20
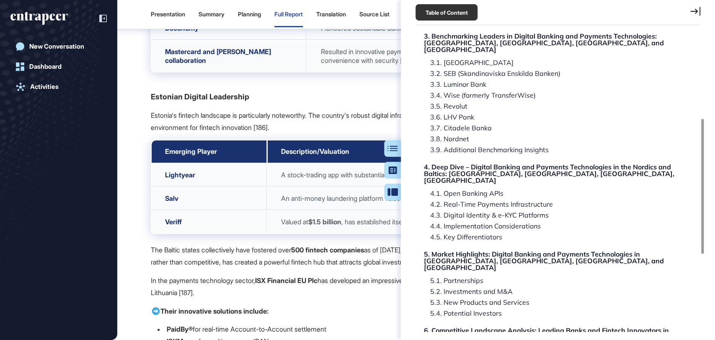
scroll to position [17875, 0]
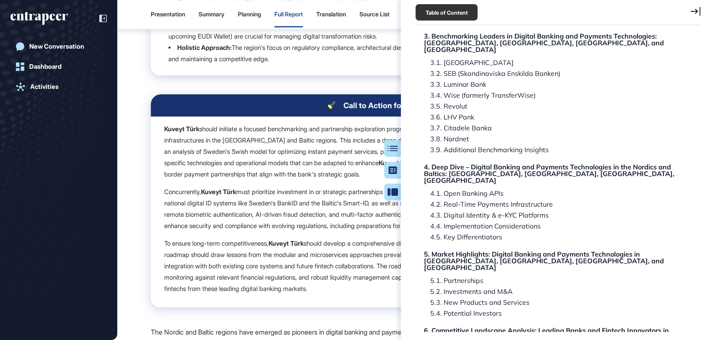
click at [687, 9] on div "Table of Content" at bounding box center [557, 12] width 285 height 25
click at [695, 12] on icon at bounding box center [695, 11] width 10 height 9
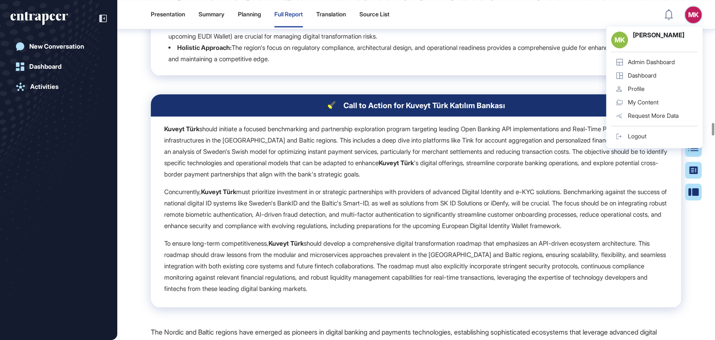
drag, startPoint x: 294, startPoint y: 67, endPoint x: 171, endPoint y: 61, distance: 123.7
copy h2 "Deep Dive – Digital Banking and Payments Technologies in the Nordics and Baltic…"
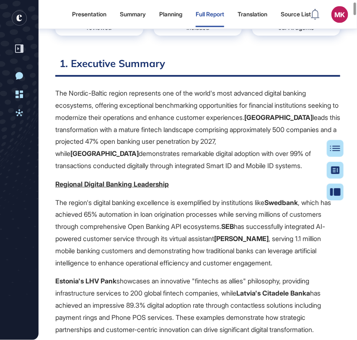
scroll to position [339, 357]
click at [329, 183] on button "Table of Contents" at bounding box center [335, 191] width 17 height 17
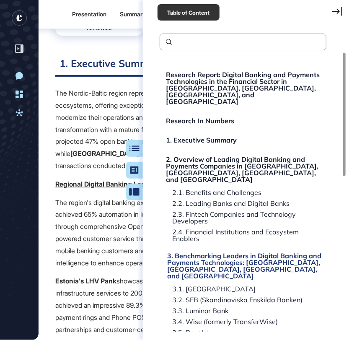
scroll to position [186, 0]
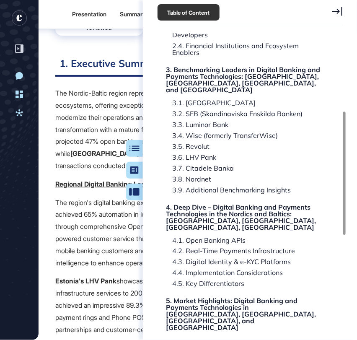
drag, startPoint x: 202, startPoint y: 192, endPoint x: 293, endPoint y: 67, distance: 154.3
click at [202, 203] on div "4. Deep Dive – Digital Banking and Payments Technologies in the Nordics and Bal…" at bounding box center [243, 216] width 154 height 27
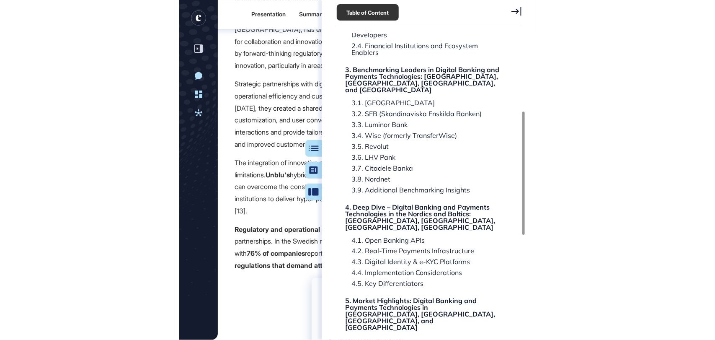
scroll to position [26218, 0]
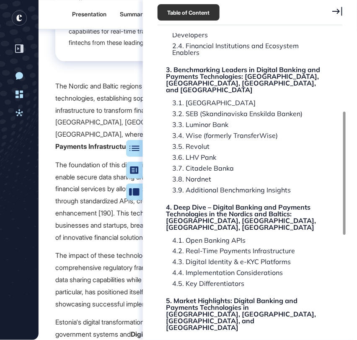
click at [335, 16] on div at bounding box center [337, 13] width 10 height 12
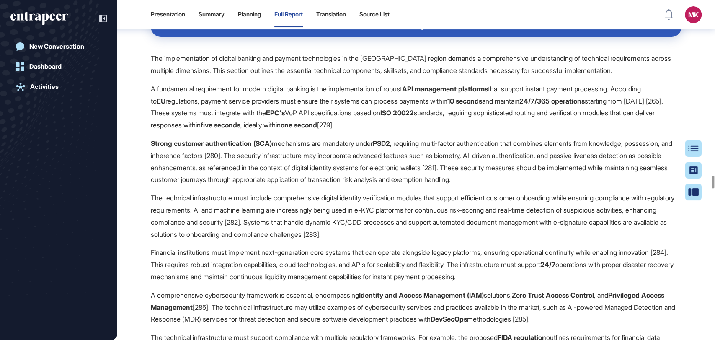
scroll to position [25613, 0]
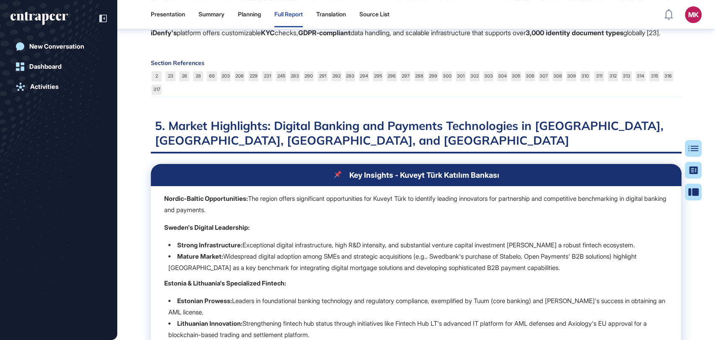
scroll to position [364, 0]
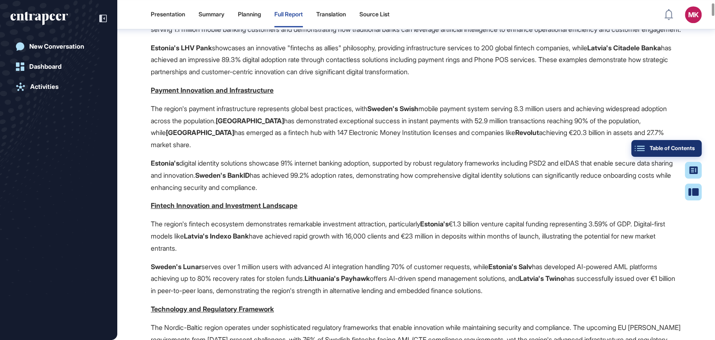
click at [696, 183] on button "Table of Contents" at bounding box center [692, 191] width 17 height 17
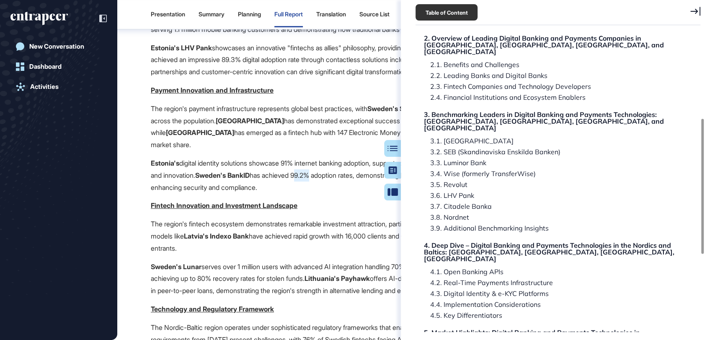
scroll to position [186, 0]
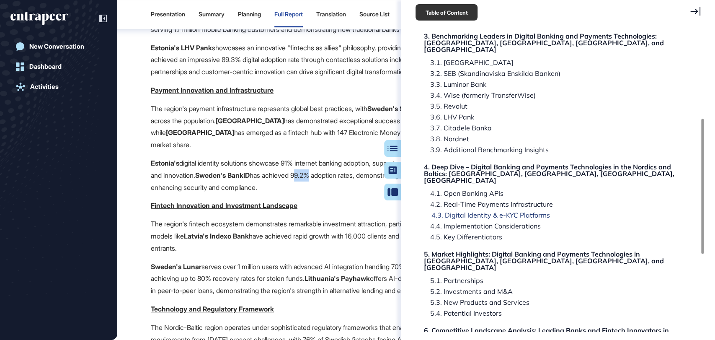
click at [455, 250] on div "4.5. Key Differentiators" at bounding box center [551, 260] width 254 height 20
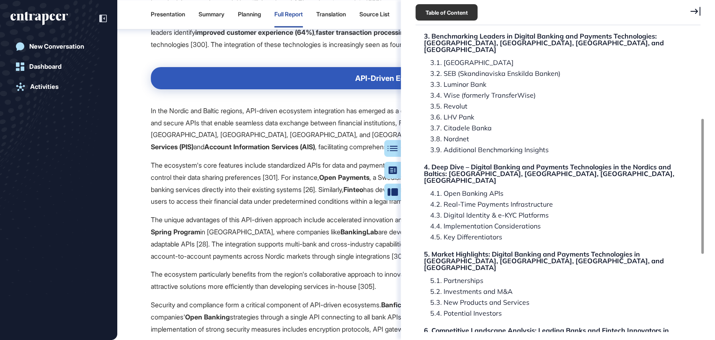
scroll to position [26725, 0]
click at [693, 13] on icon at bounding box center [695, 11] width 10 height 9
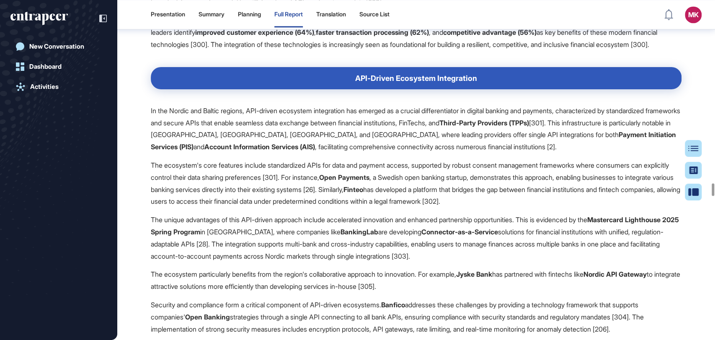
drag, startPoint x: 191, startPoint y: 62, endPoint x: 172, endPoint y: 62, distance: 19.7
copy h3 "Key Differentiators"
click at [697, 183] on button "Table of Contents" at bounding box center [692, 191] width 17 height 17
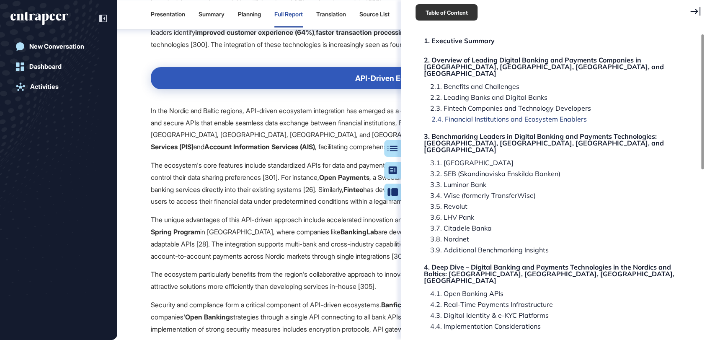
scroll to position [139, 0]
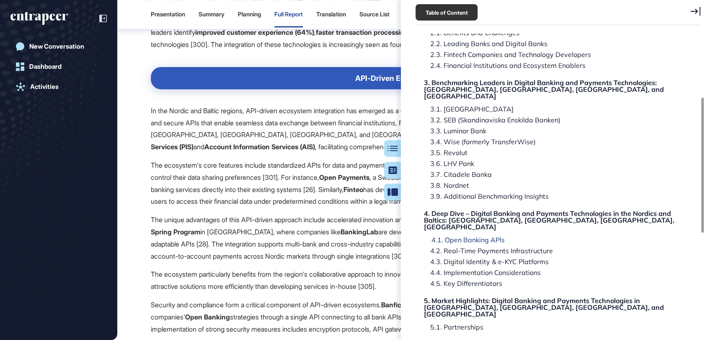
click at [466, 247] on div "4.1. Open Banking APIs" at bounding box center [488, 250] width 129 height 7
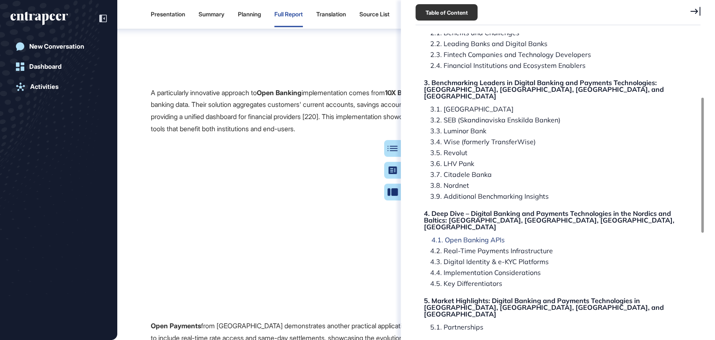
scroll to position [19348, 0]
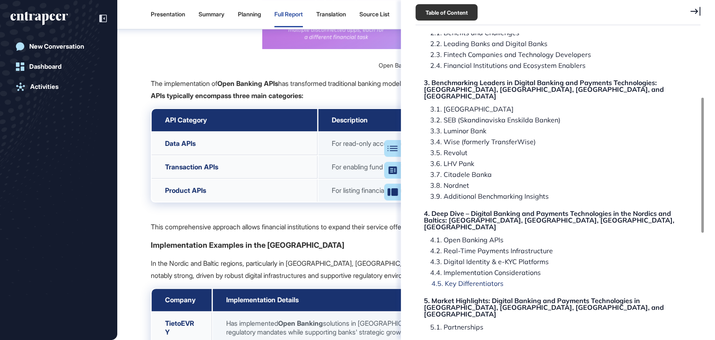
click at [478, 297] on div "4.5. Key Differentiators" at bounding box center [551, 307] width 254 height 20
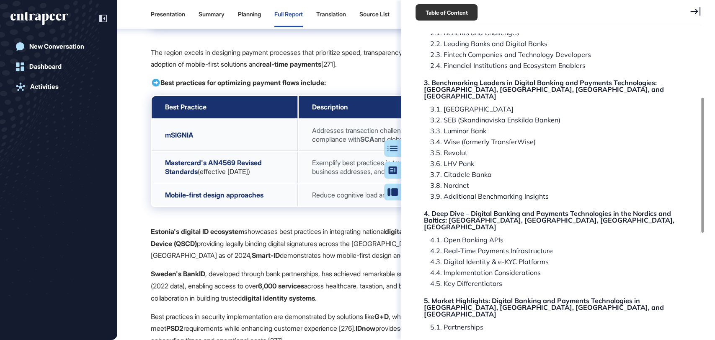
scroll to position [26725, 0]
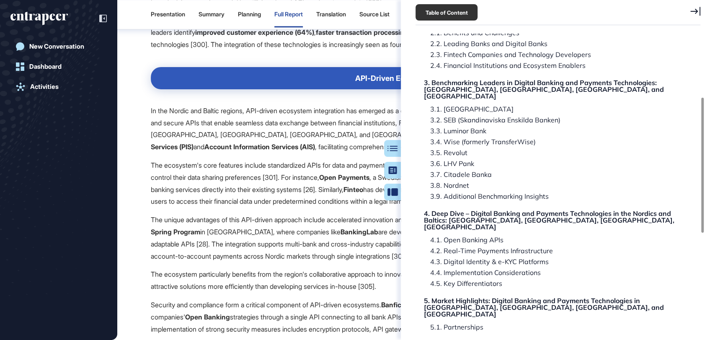
click at [683, 15] on div "Table of Content" at bounding box center [557, 12] width 285 height 25
click at [690, 11] on icon at bounding box center [695, 11] width 10 height 9
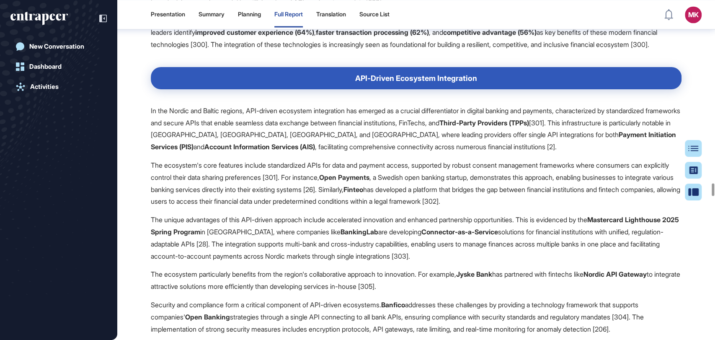
scroll to position [26911, 0]
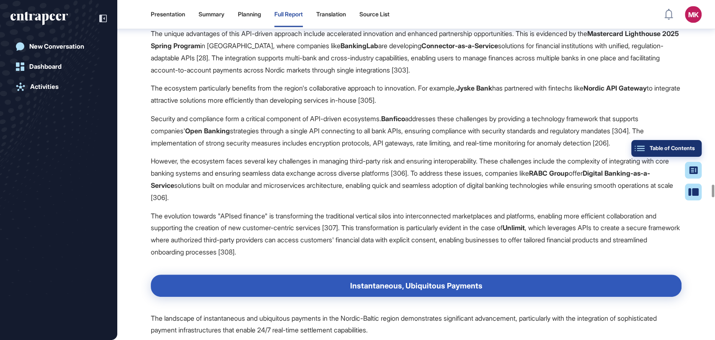
click at [693, 147] on div "Table of Contents" at bounding box center [666, 148] width 57 height 7
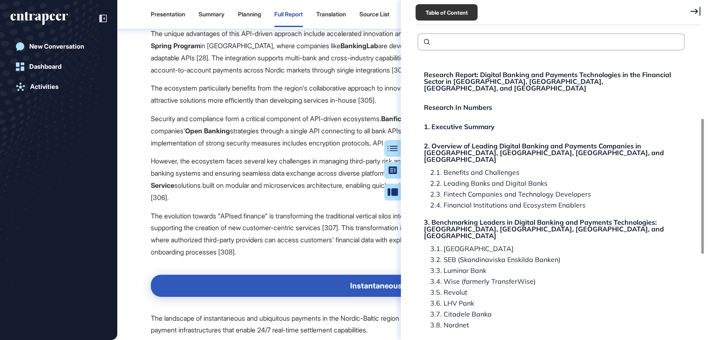
scroll to position [186, 0]
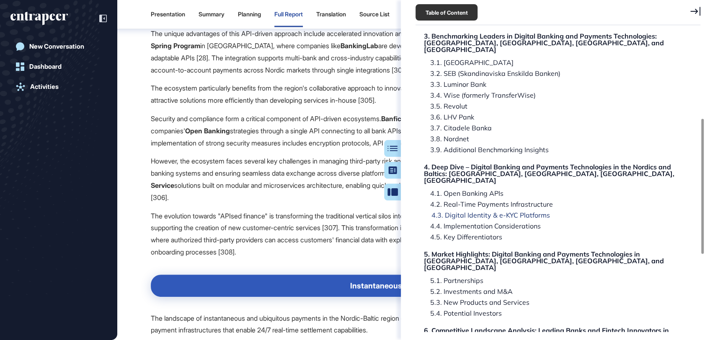
click at [512, 222] on div "4.3. Digital Identity & e-KYC Platforms" at bounding box center [482, 225] width 117 height 7
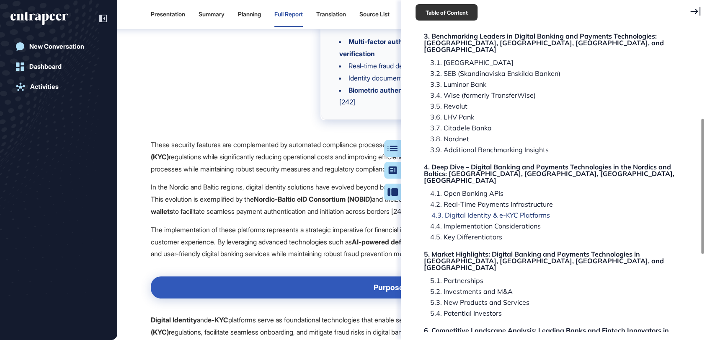
scroll to position [23237, 0]
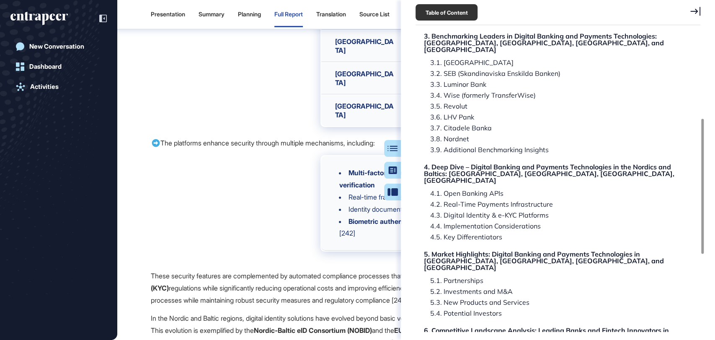
click at [699, 10] on icon at bounding box center [695, 11] width 10 height 9
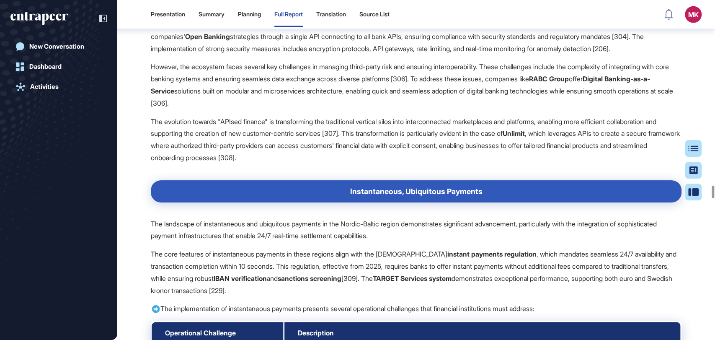
scroll to position [27005, 0]
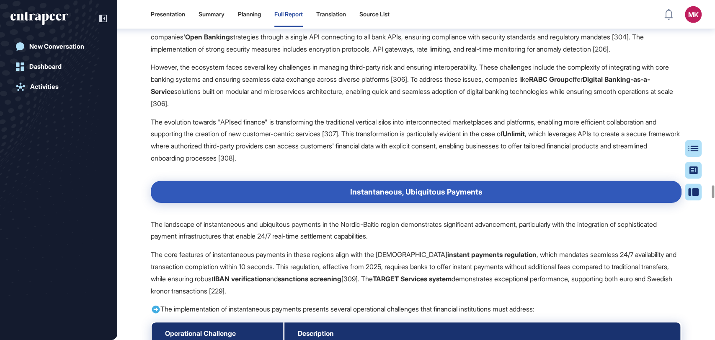
drag, startPoint x: 447, startPoint y: 123, endPoint x: 427, endPoint y: 121, distance: 19.8
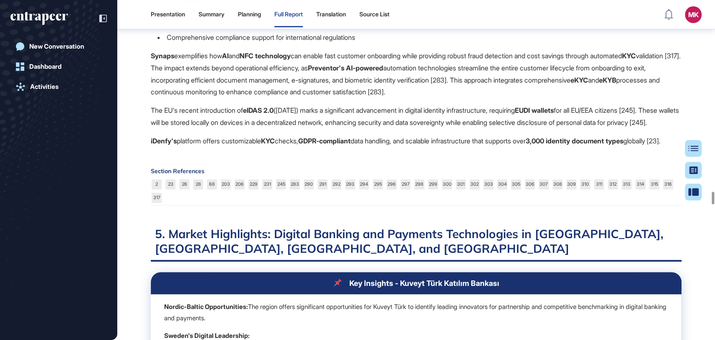
scroll to position [27981, 0]
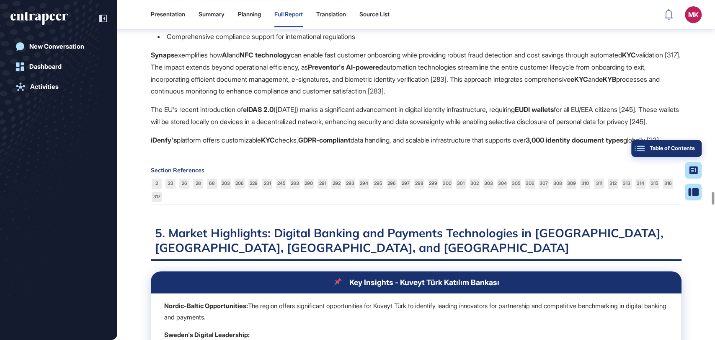
click at [687, 147] on div "Table of Contents" at bounding box center [666, 148] width 57 height 7
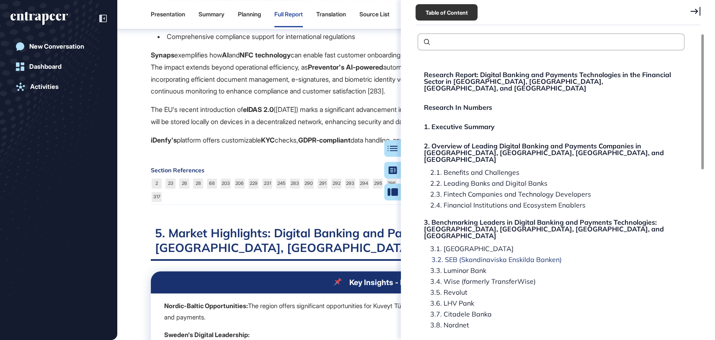
scroll to position [356, 0]
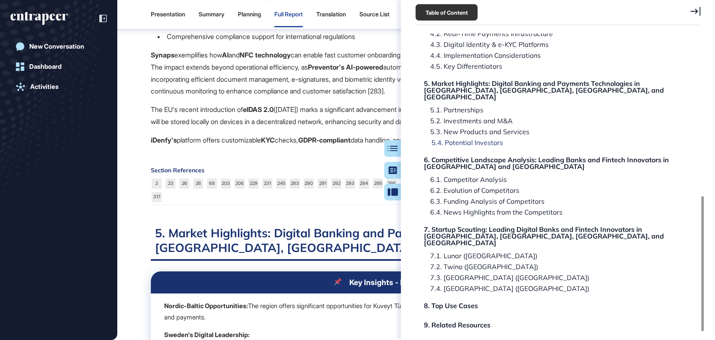
click at [460, 156] on div "5.4. Potential Investors" at bounding box center [551, 162] width 254 height 13
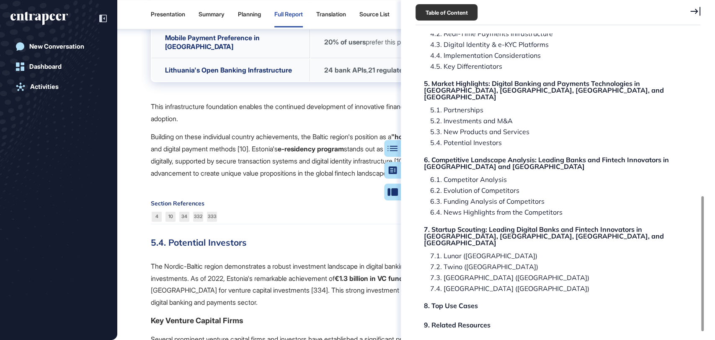
scroll to position [31529, 0]
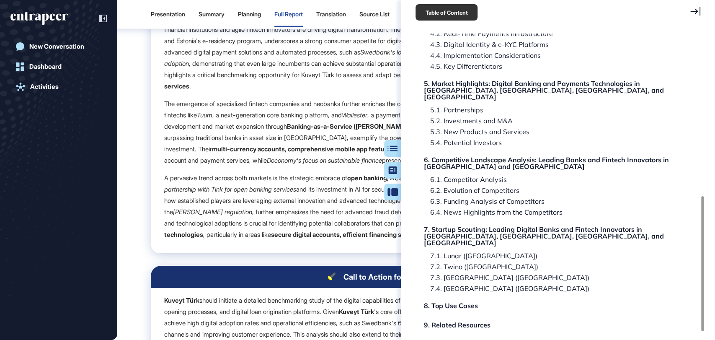
click at [692, 11] on icon at bounding box center [695, 11] width 10 height 9
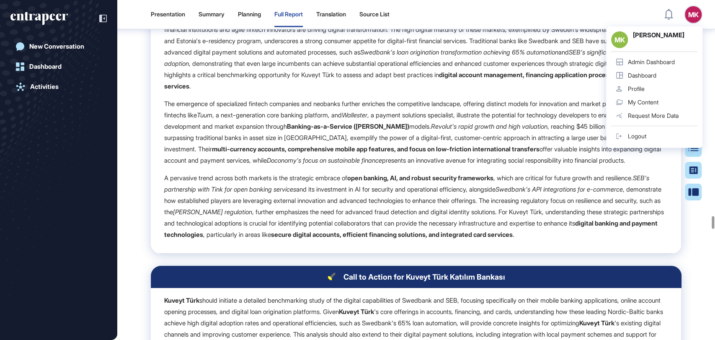
drag, startPoint x: 252, startPoint y: 62, endPoint x: 169, endPoint y: 59, distance: 83.0
copy h3 "Potential Investors"
